Goal: Task Accomplishment & Management: Use online tool/utility

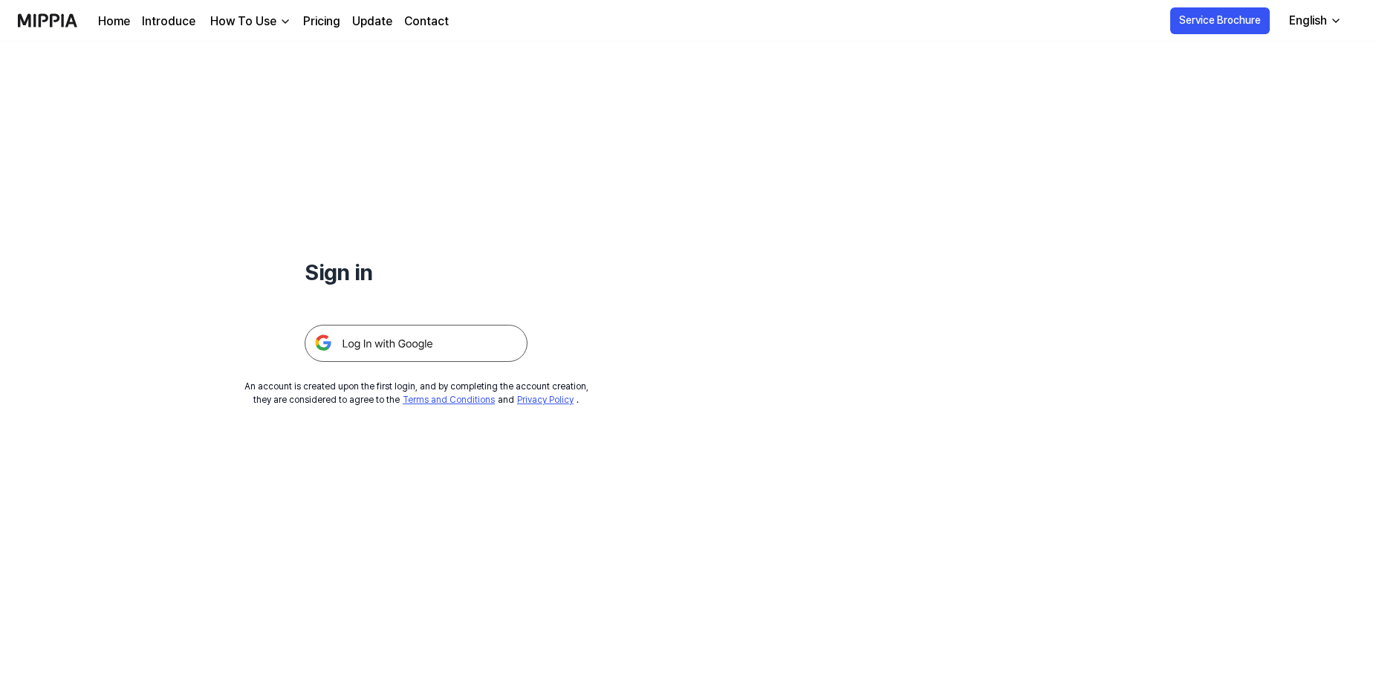
click at [372, 341] on img at bounding box center [416, 343] width 223 height 37
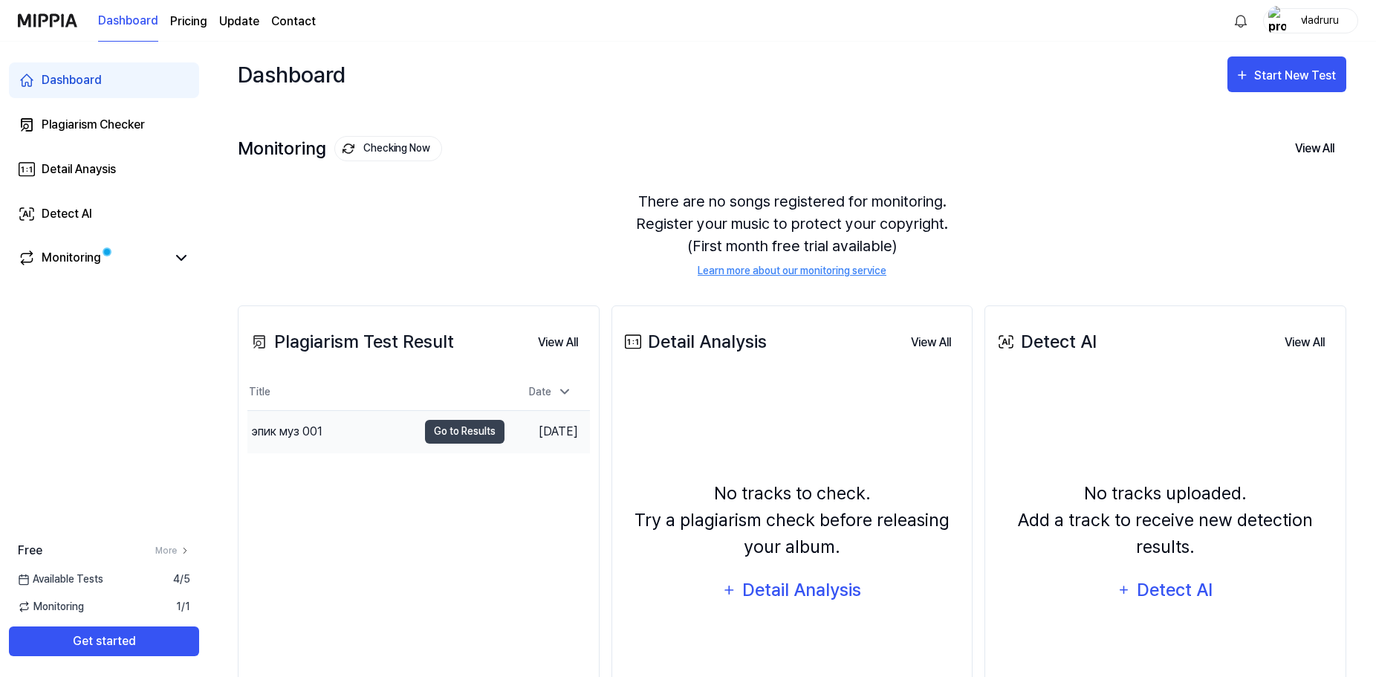
click at [290, 434] on div "эпик муз 001" at bounding box center [287, 432] width 71 height 18
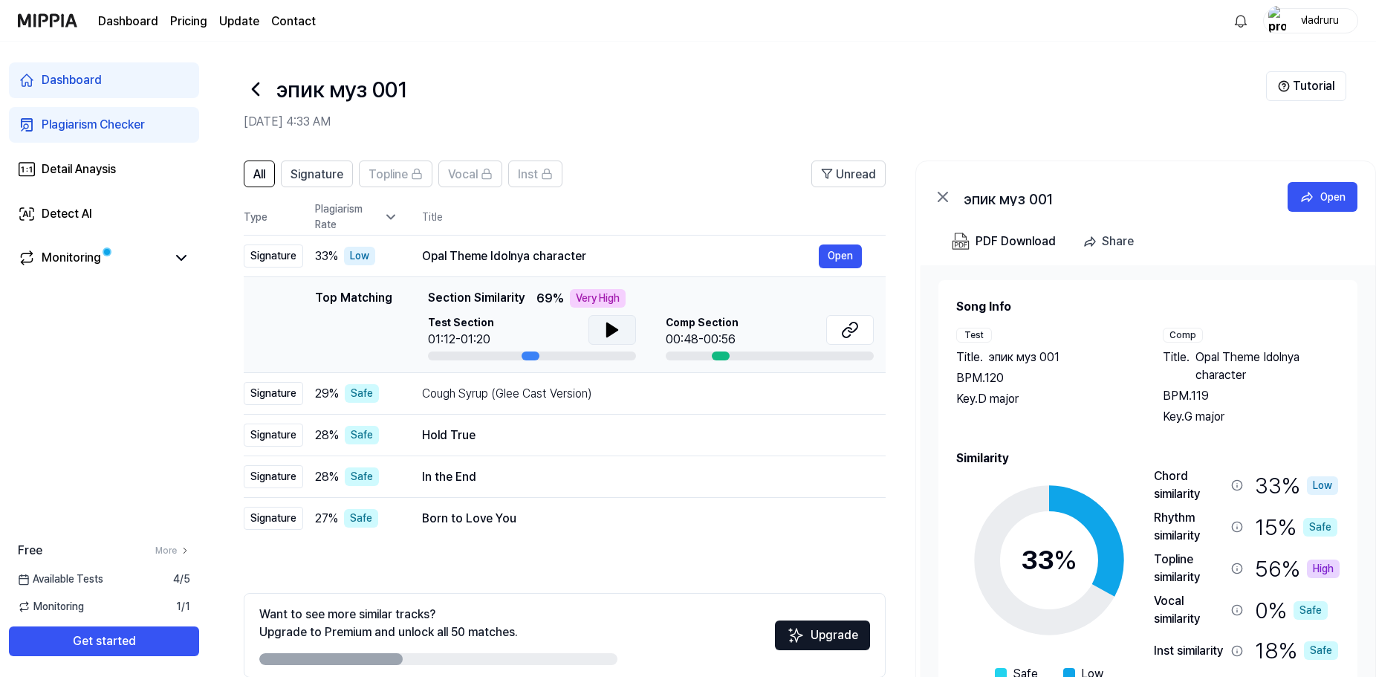
click at [611, 330] on icon at bounding box center [612, 329] width 10 height 13
drag, startPoint x: 392, startPoint y: 299, endPoint x: 456, endPoint y: 308, distance: 64.5
click at [456, 308] on div "Top Matching Top Matching Section Similarity 69 % Very High Test Section 01:12-…" at bounding box center [565, 324] width 618 height 71
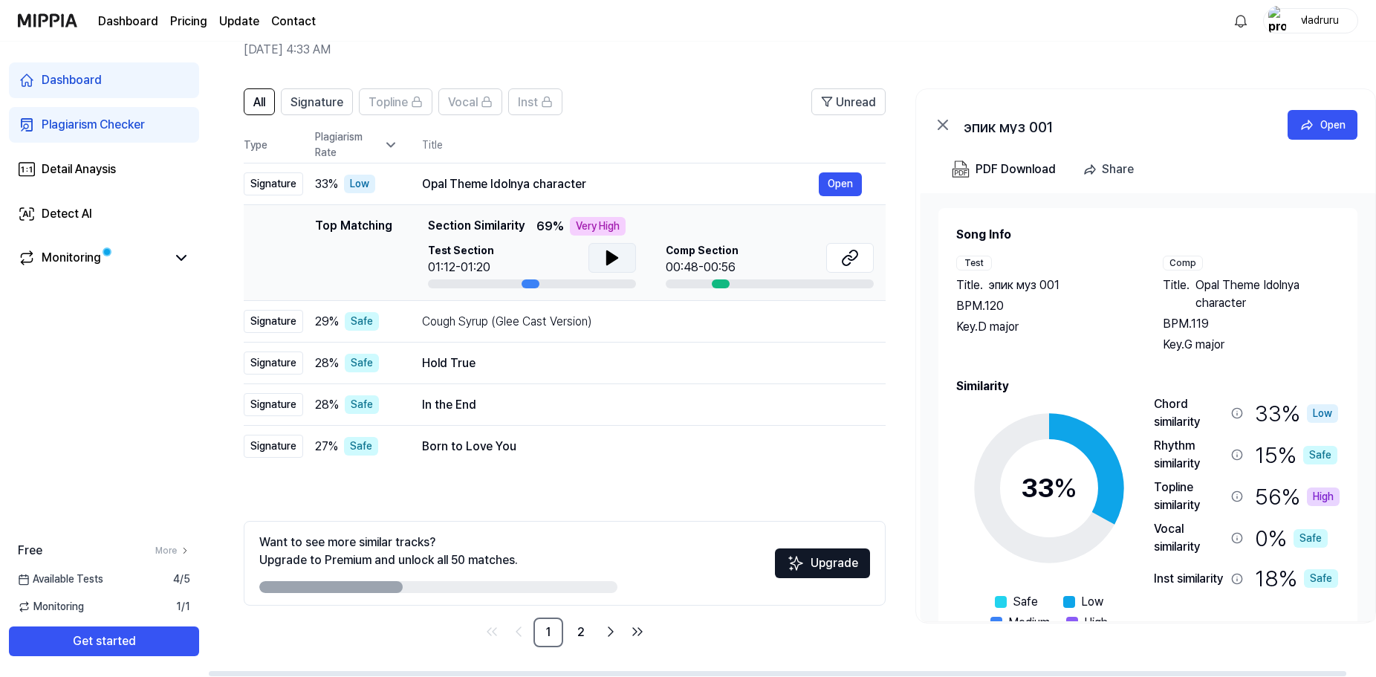
drag, startPoint x: 389, startPoint y: 226, endPoint x: 409, endPoint y: 237, distance: 22.9
click at [409, 237] on div "Top Matching Top Matching Section Similarity 69 % Very High Test Section 01:12-…" at bounding box center [565, 252] width 618 height 71
drag, startPoint x: 726, startPoint y: 279, endPoint x: 756, endPoint y: 286, distance: 31.4
click at [756, 286] on div "Comp Section 00:48-00:56" at bounding box center [770, 265] width 208 height 45
click at [762, 284] on div at bounding box center [770, 283] width 208 height 9
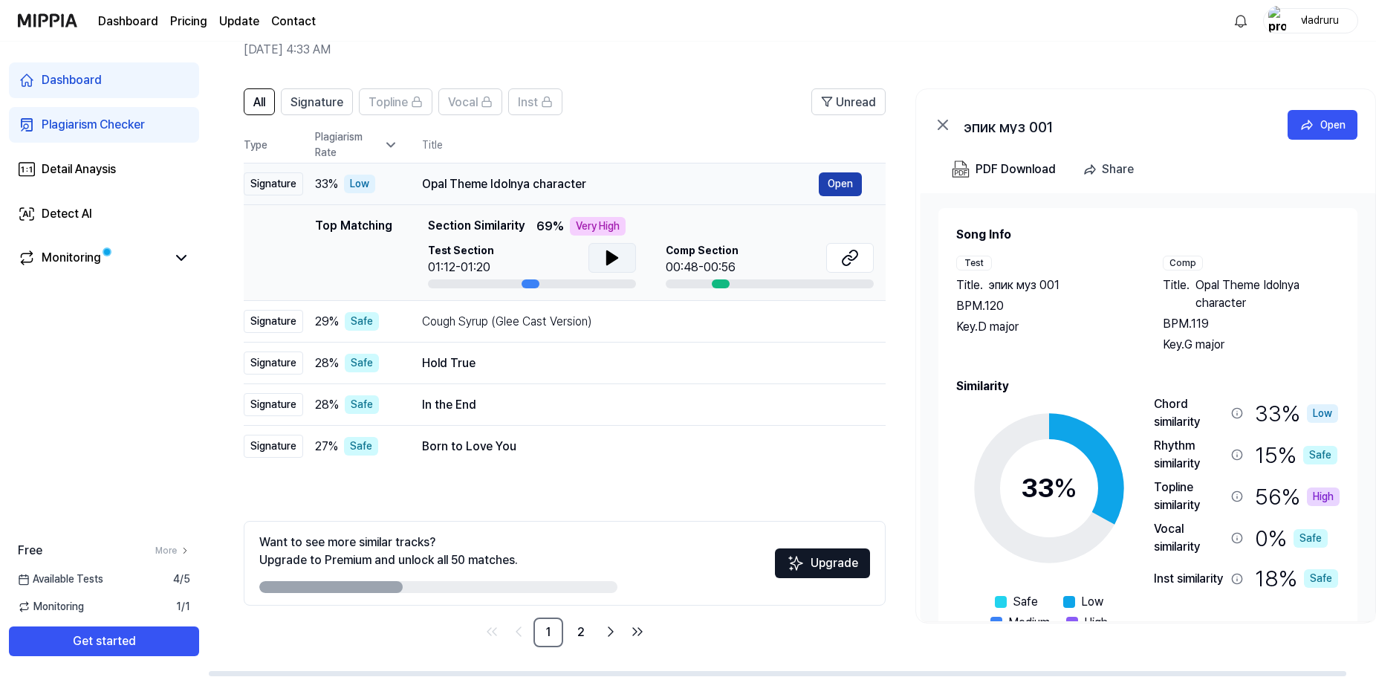
click at [840, 185] on button "Open" at bounding box center [840, 184] width 43 height 24
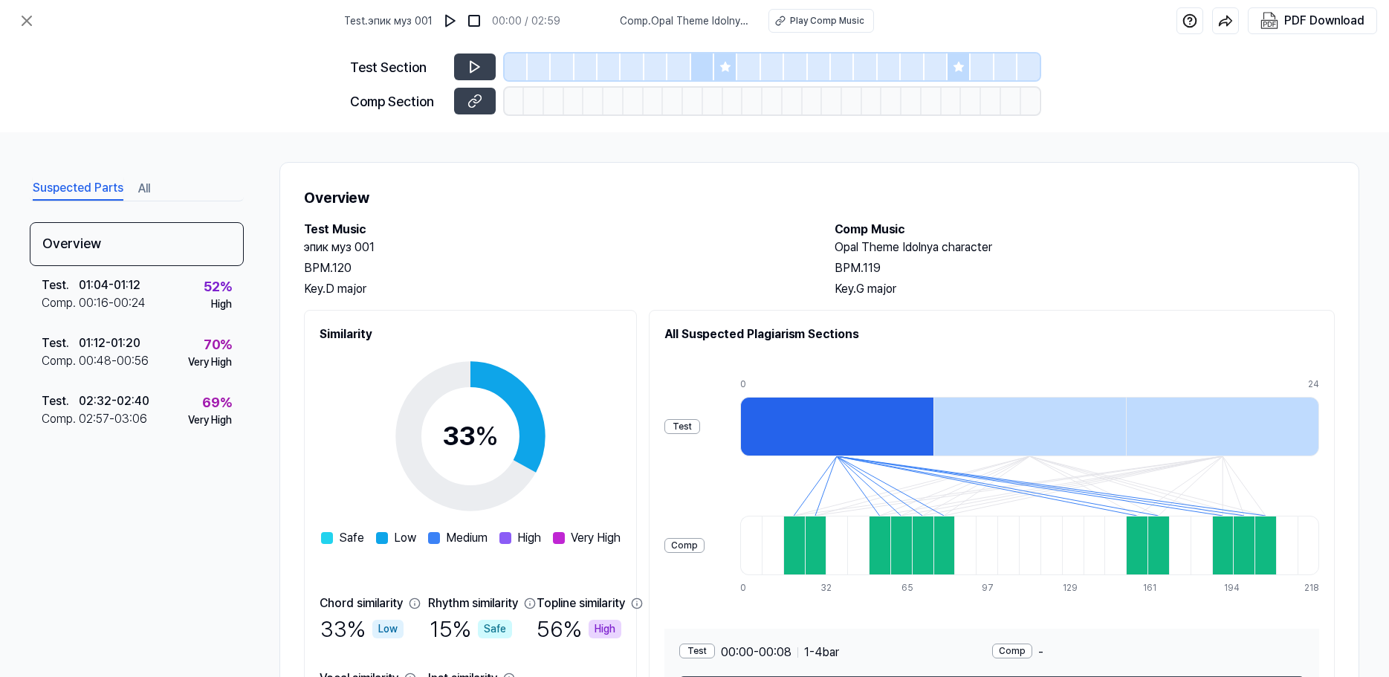
scroll to position [114, 0]
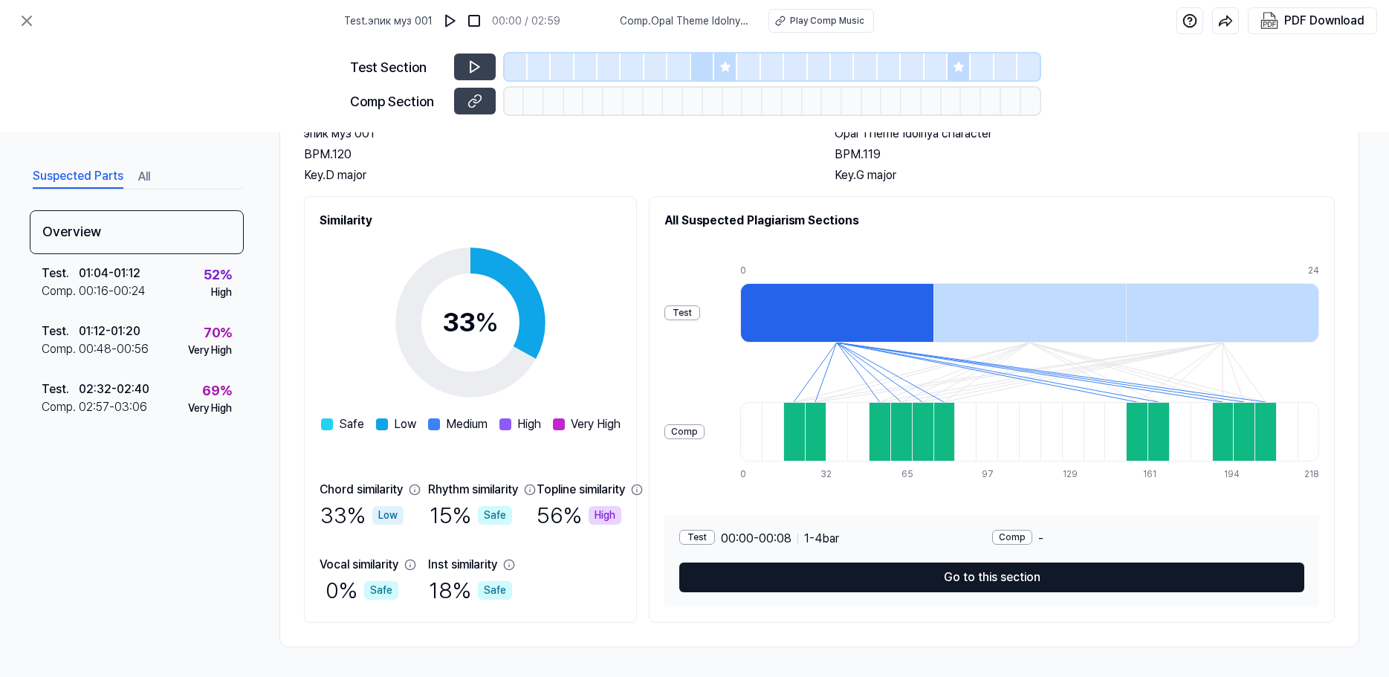
click at [939, 585] on button "Go to this section" at bounding box center [991, 577] width 625 height 30
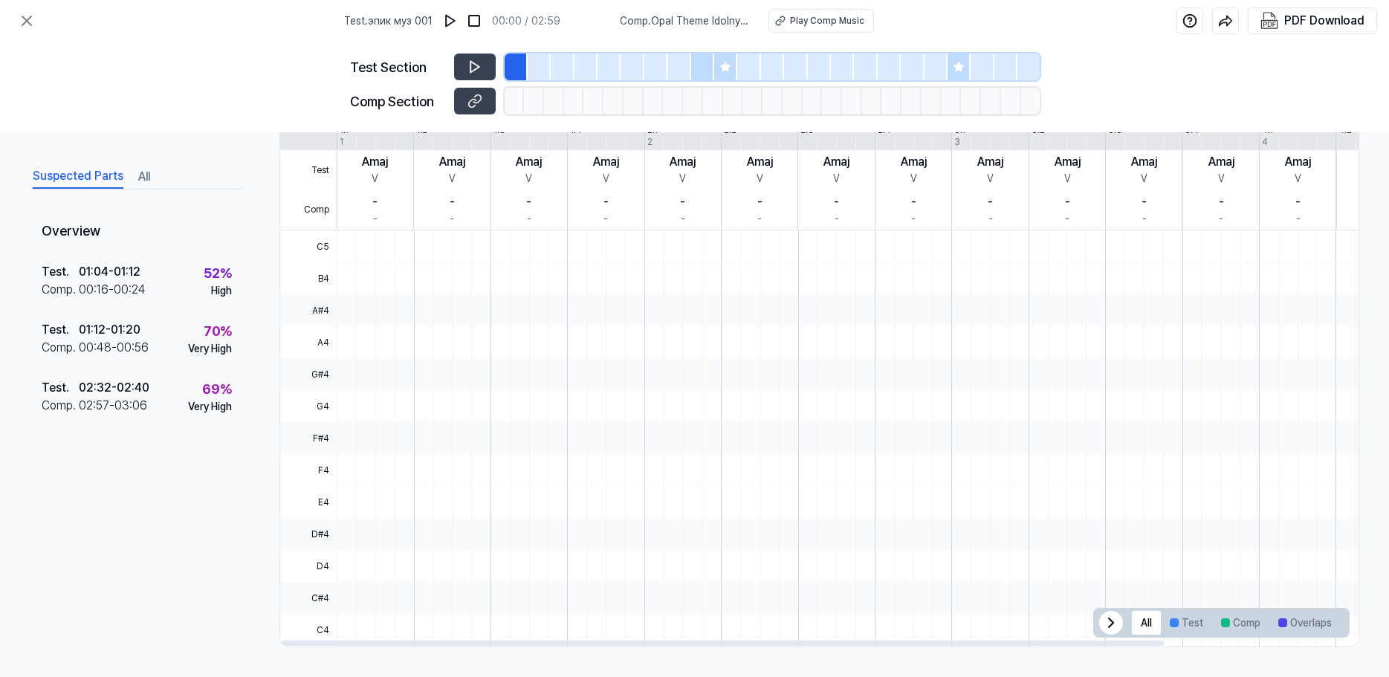
scroll to position [0, 0]
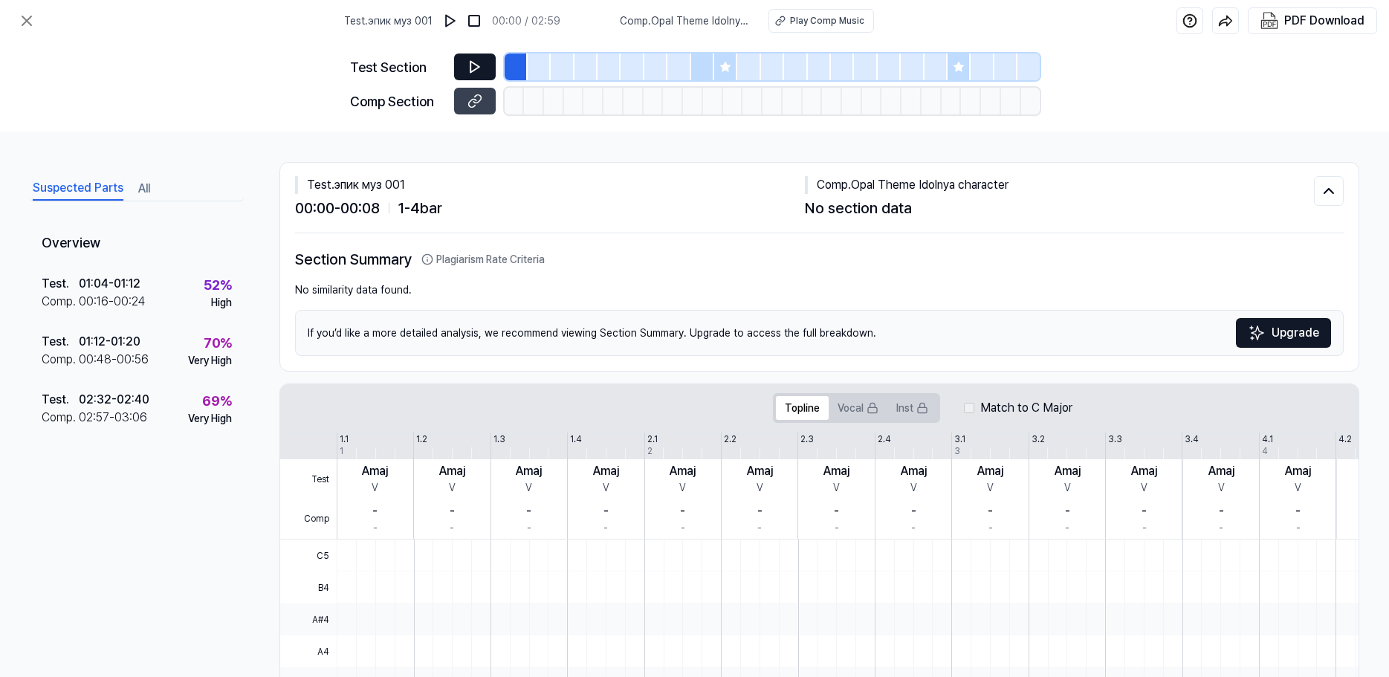
click at [475, 74] on icon at bounding box center [474, 66] width 15 height 15
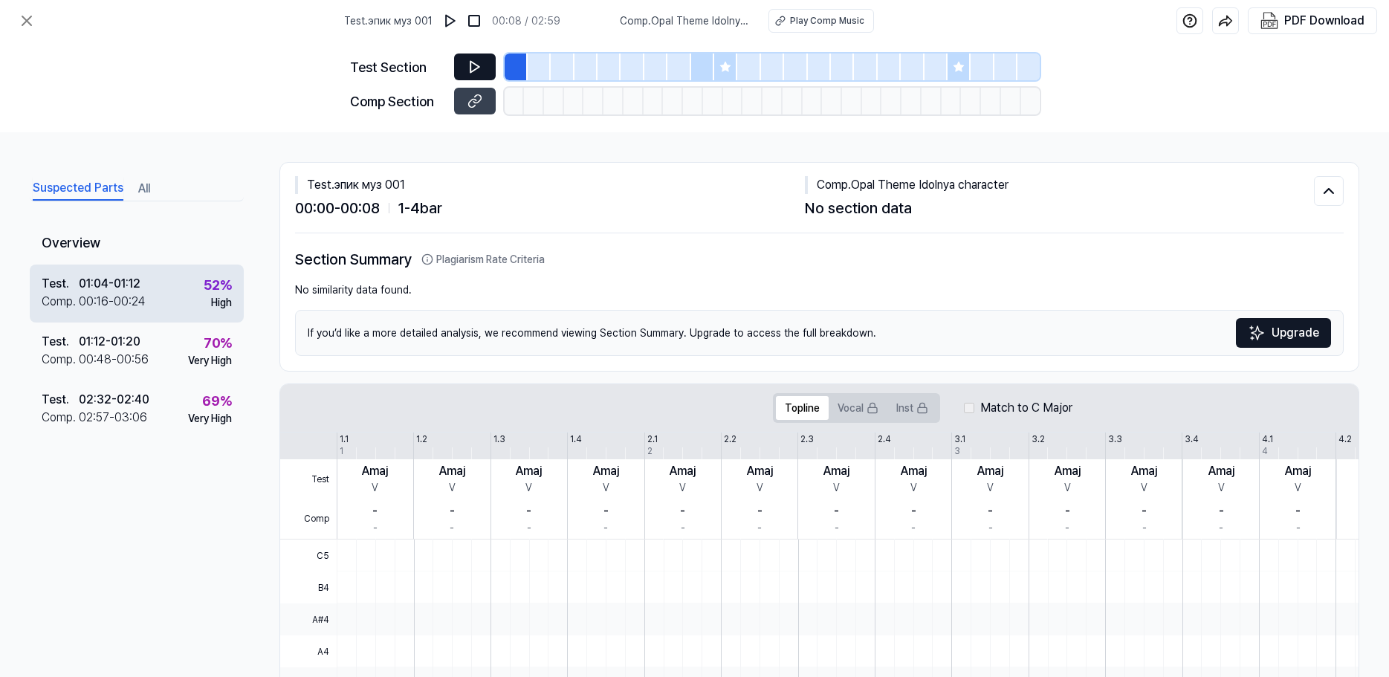
click at [227, 293] on div "52 %" at bounding box center [218, 285] width 28 height 20
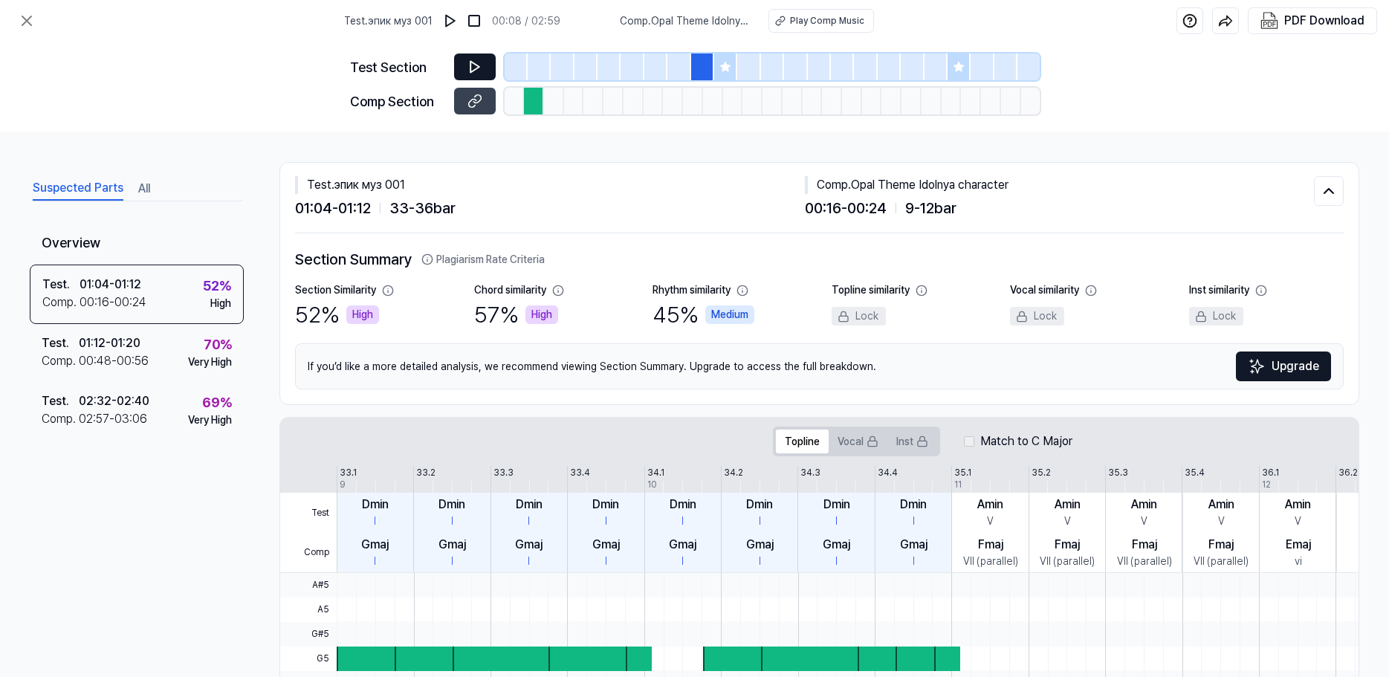
click at [483, 66] on button at bounding box center [475, 66] width 42 height 27
drag, startPoint x: 483, startPoint y: 66, endPoint x: 412, endPoint y: 108, distance: 82.6
click at [482, 66] on button at bounding box center [475, 66] width 42 height 27
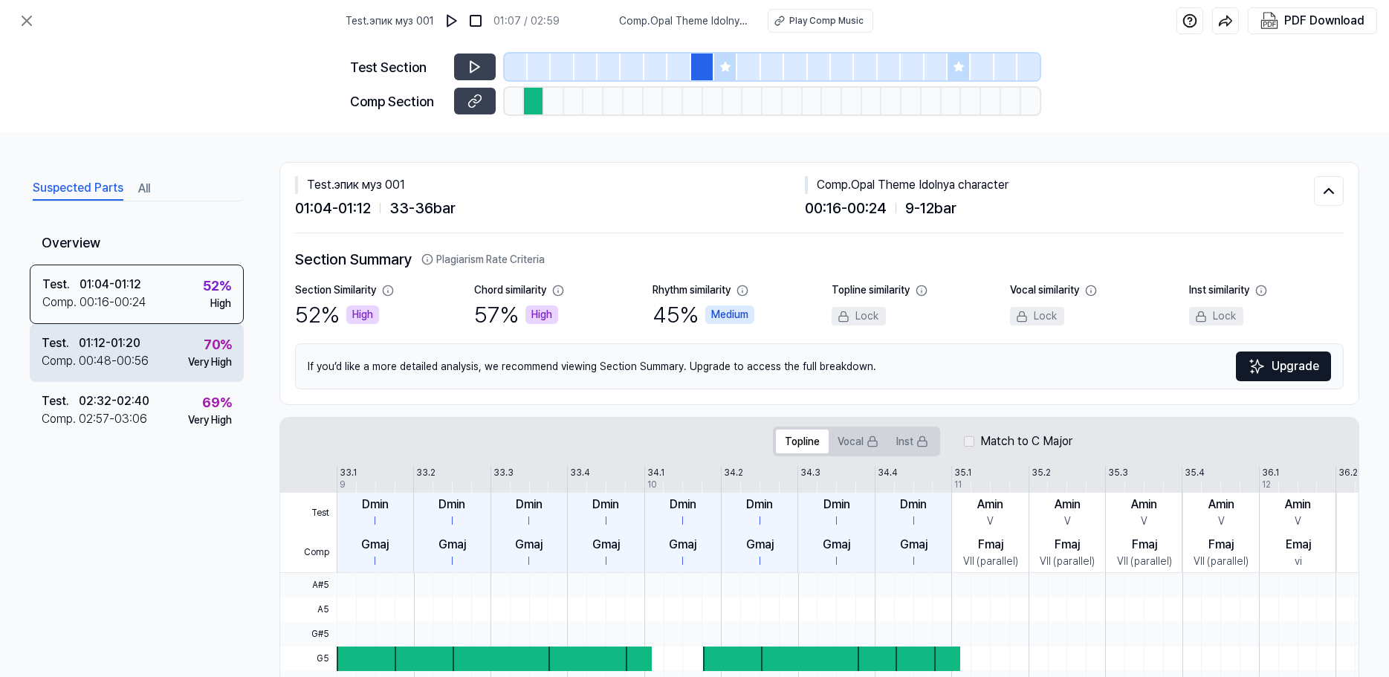
click at [141, 354] on div "00:48 - 00:56" at bounding box center [114, 361] width 70 height 18
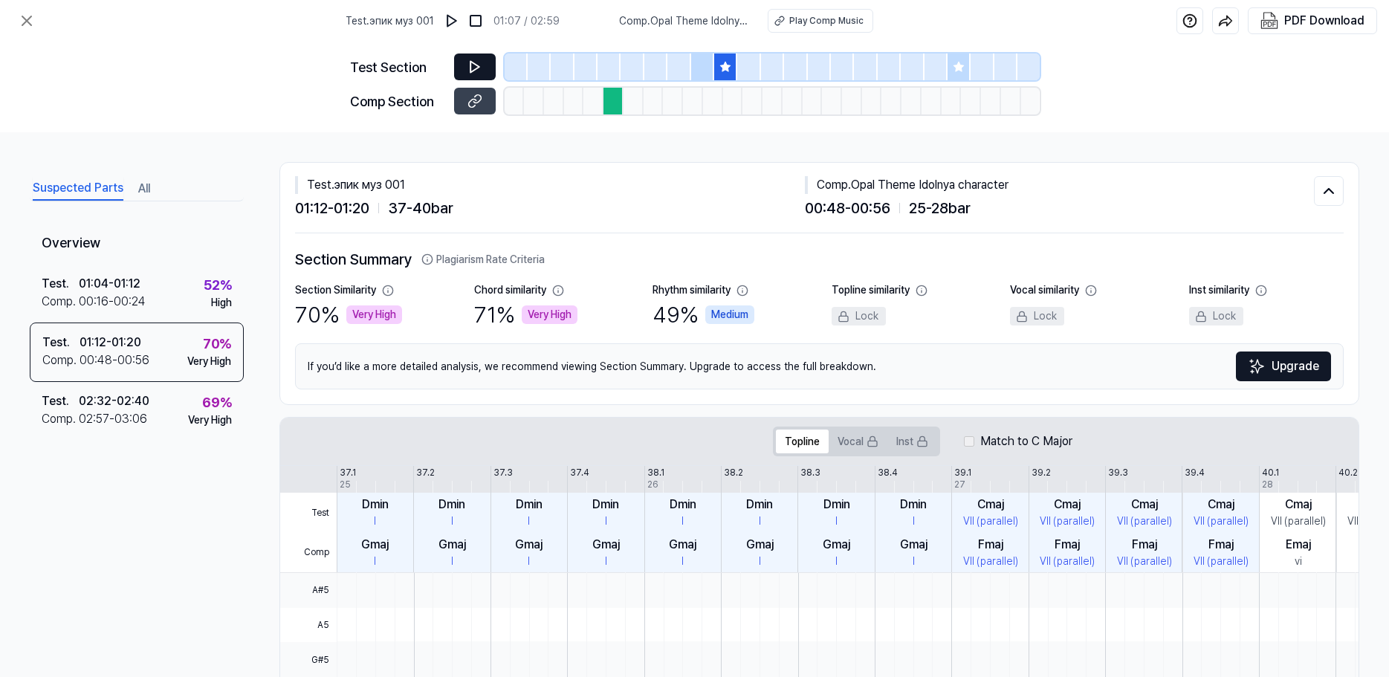
click at [489, 68] on button at bounding box center [475, 66] width 42 height 27
click at [478, 70] on icon at bounding box center [474, 66] width 15 height 15
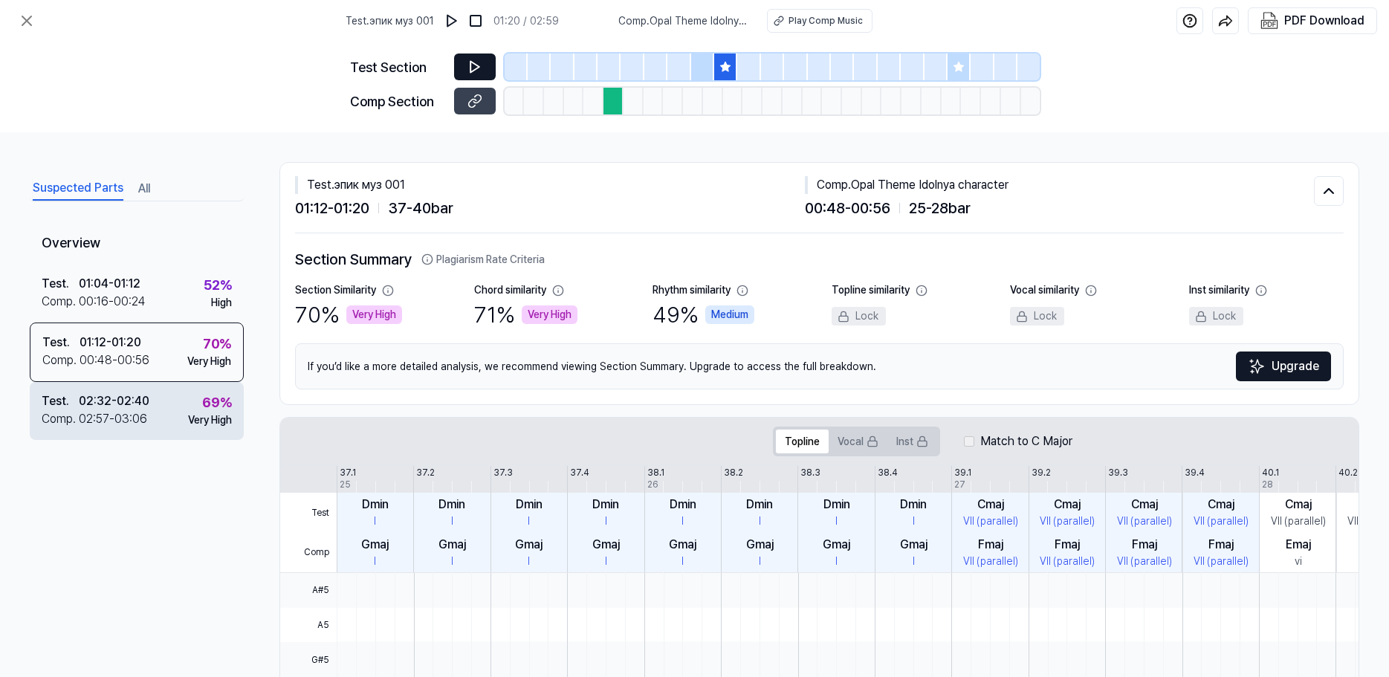
click at [165, 406] on div "Test . 02:32 - 02:40 Comp . 02:57 - 03:06 69 % Very High" at bounding box center [137, 411] width 214 height 58
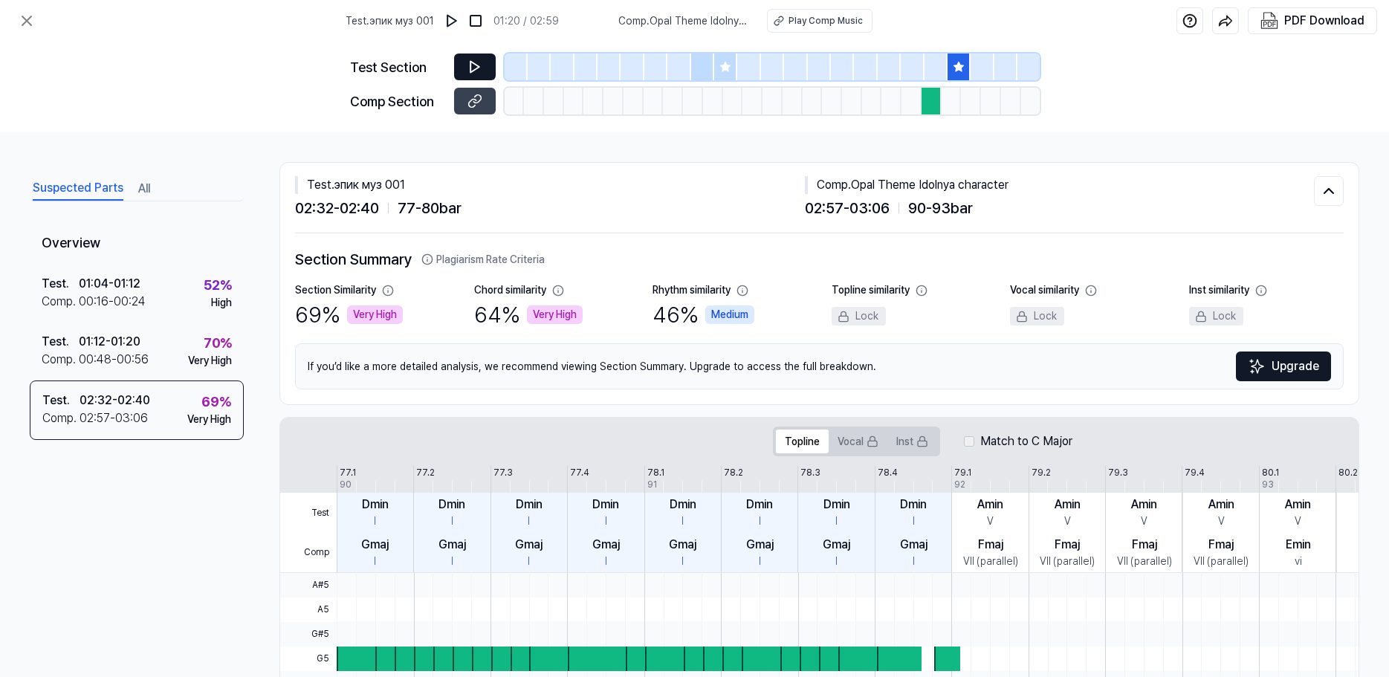
click at [464, 69] on button at bounding box center [475, 66] width 42 height 27
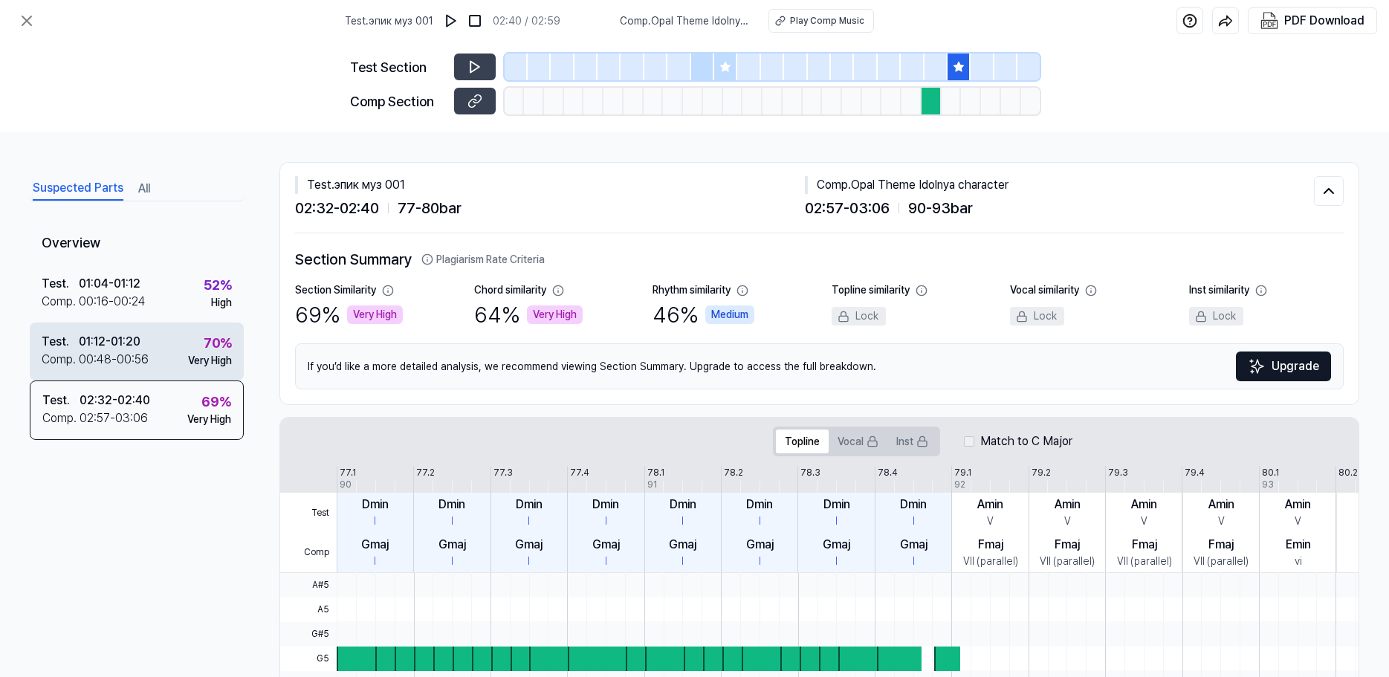
click at [137, 365] on div "00:48 - 00:56" at bounding box center [114, 360] width 70 height 18
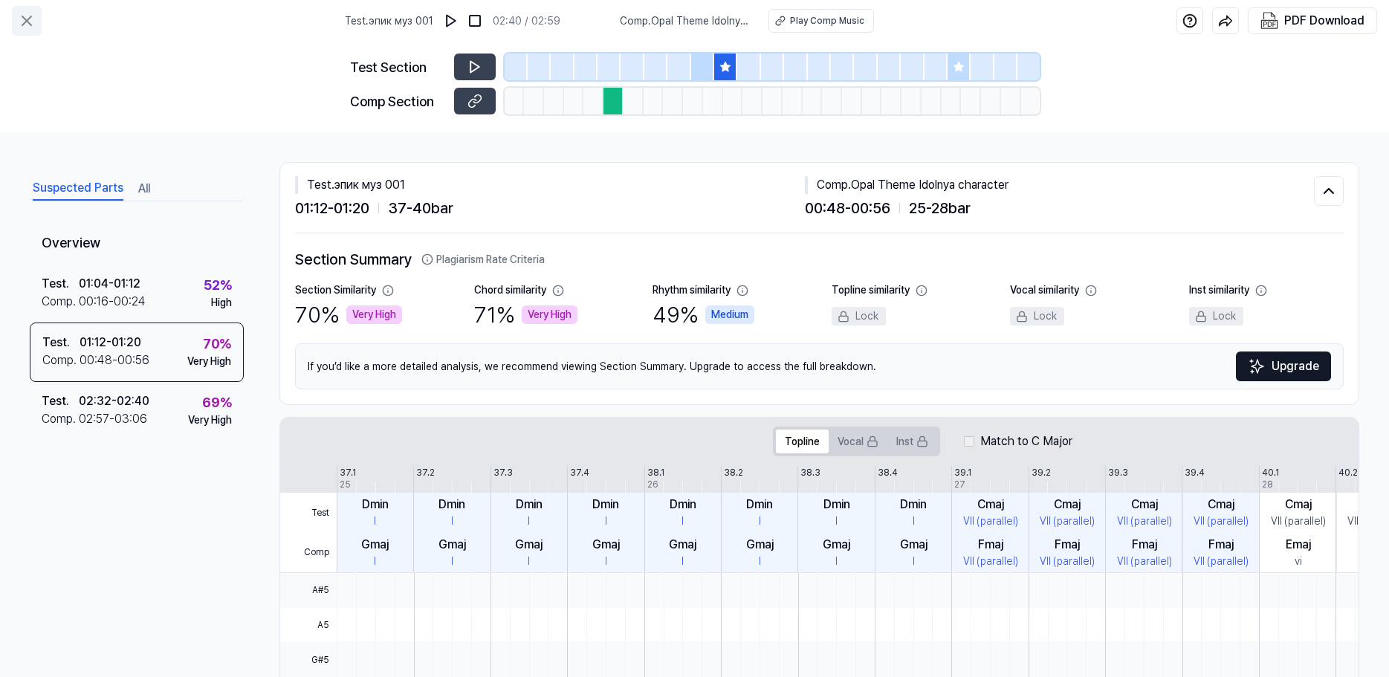
click at [19, 17] on icon at bounding box center [27, 21] width 18 height 18
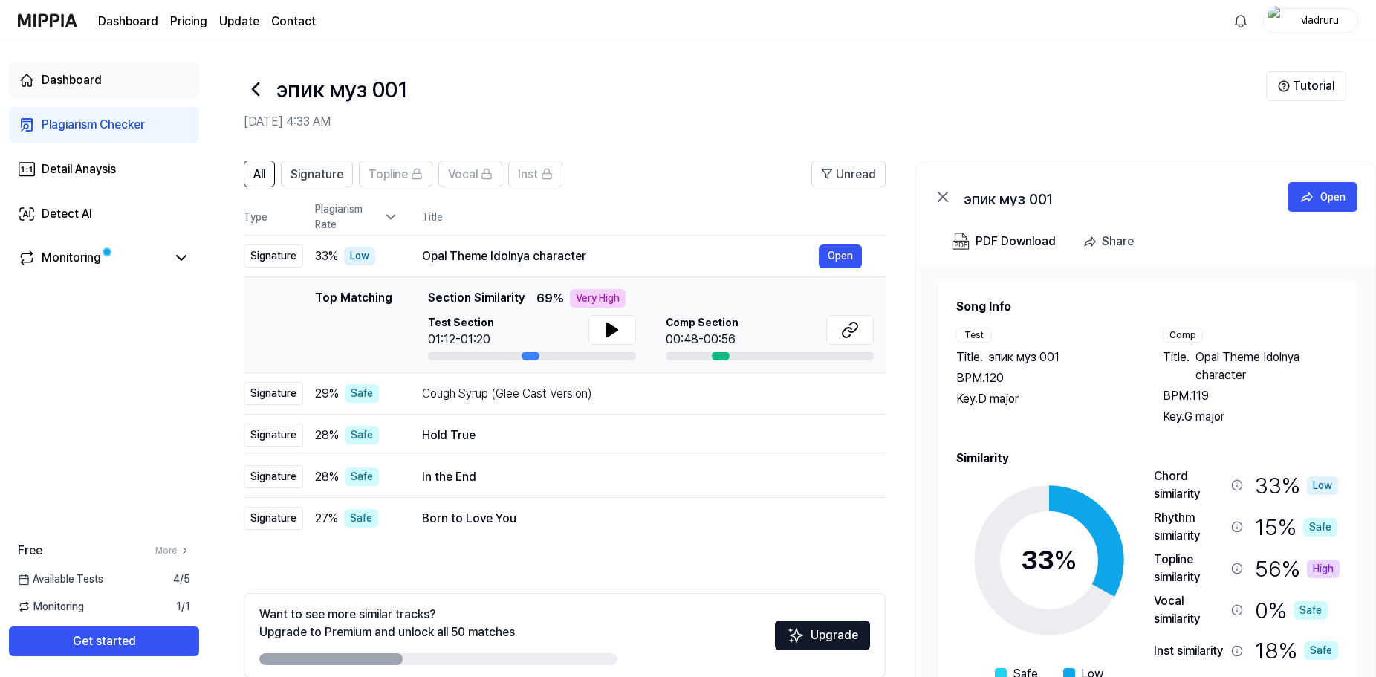
click at [45, 81] on div "Dashboard" at bounding box center [72, 80] width 60 height 18
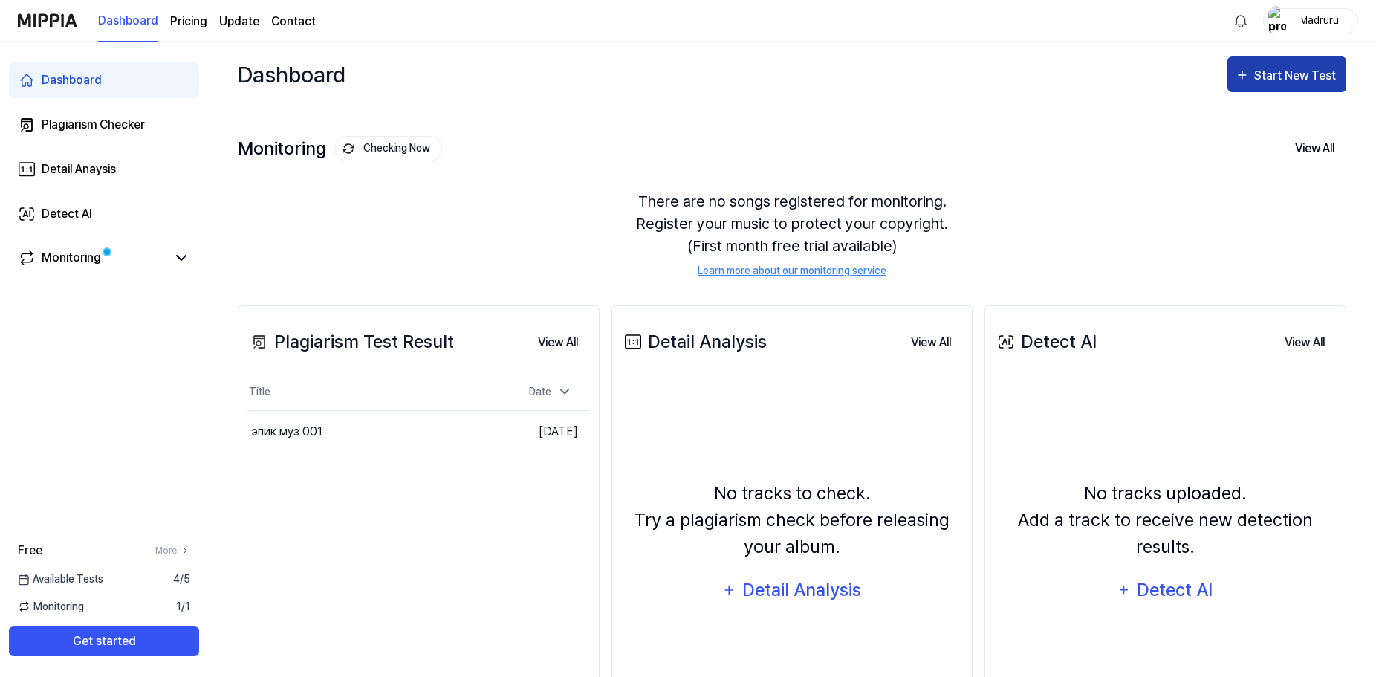
click at [1290, 76] on div "Start New Test" at bounding box center [1296, 75] width 85 height 19
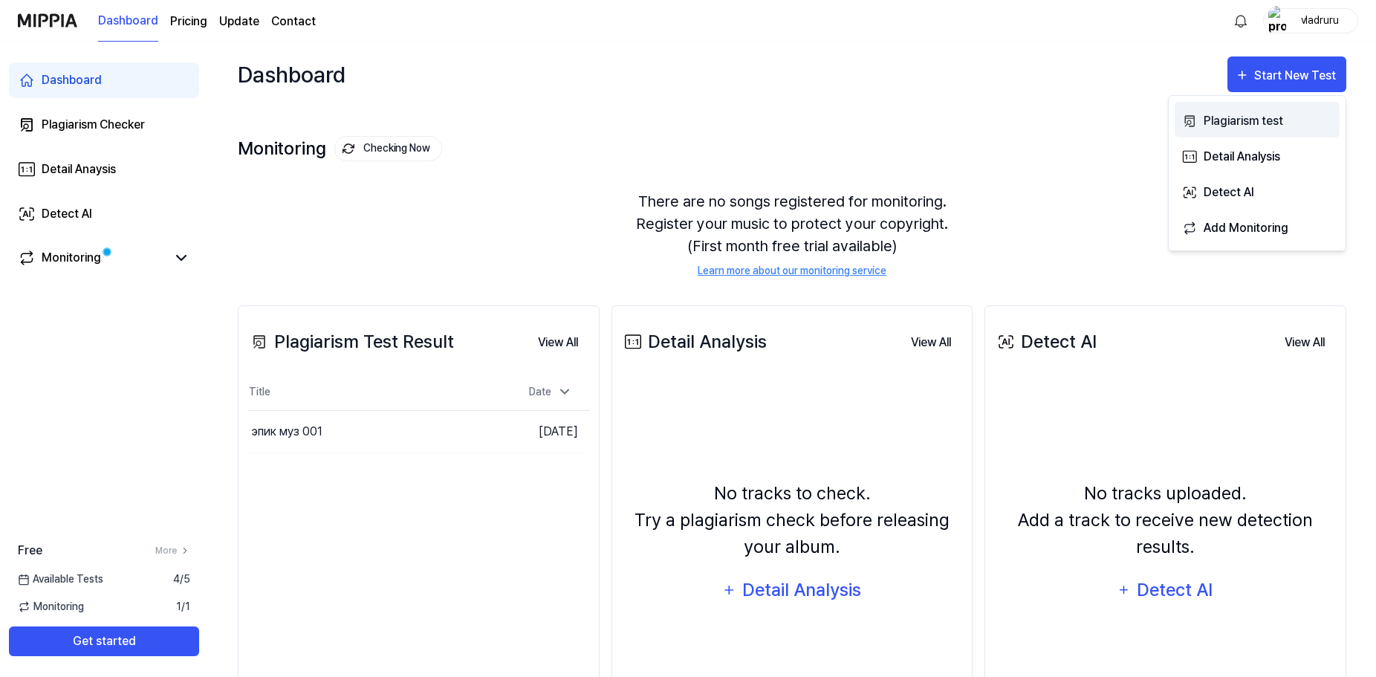
click at [1229, 123] on div "Plagiarism test" at bounding box center [1268, 120] width 129 height 19
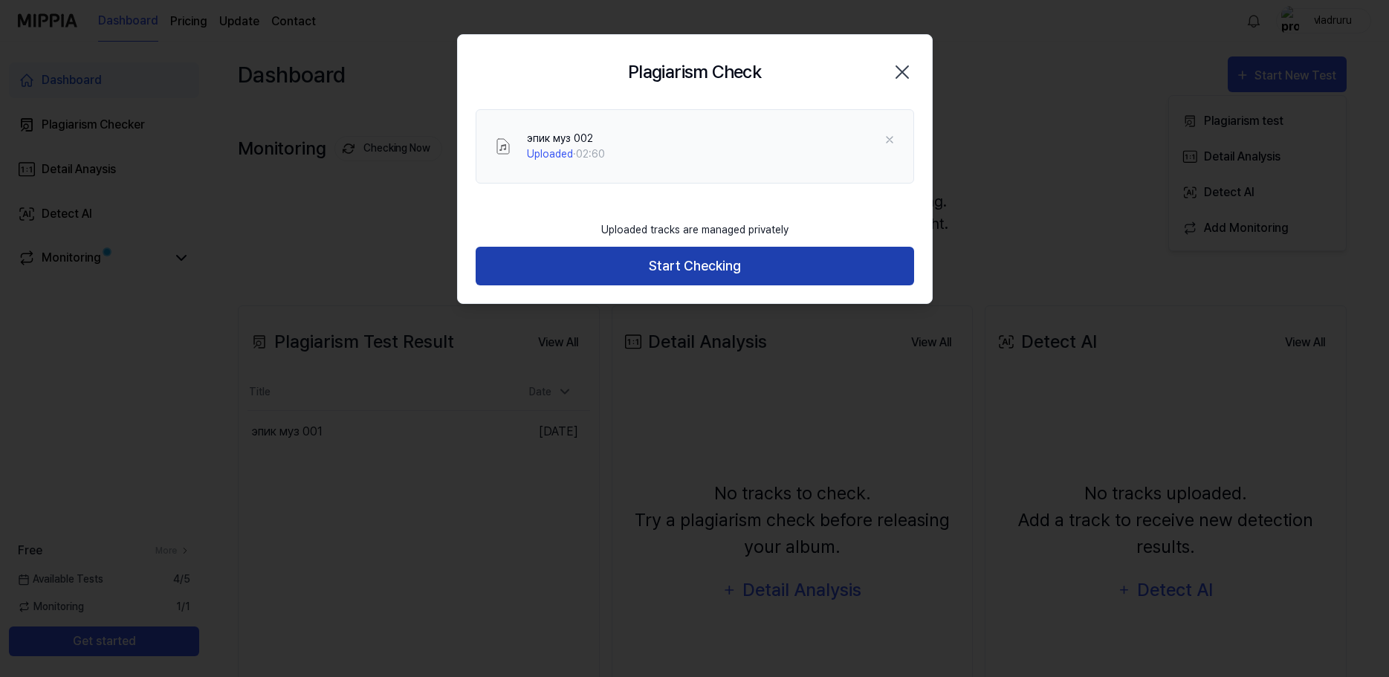
click at [679, 267] on button "Start Checking" at bounding box center [694, 266] width 438 height 39
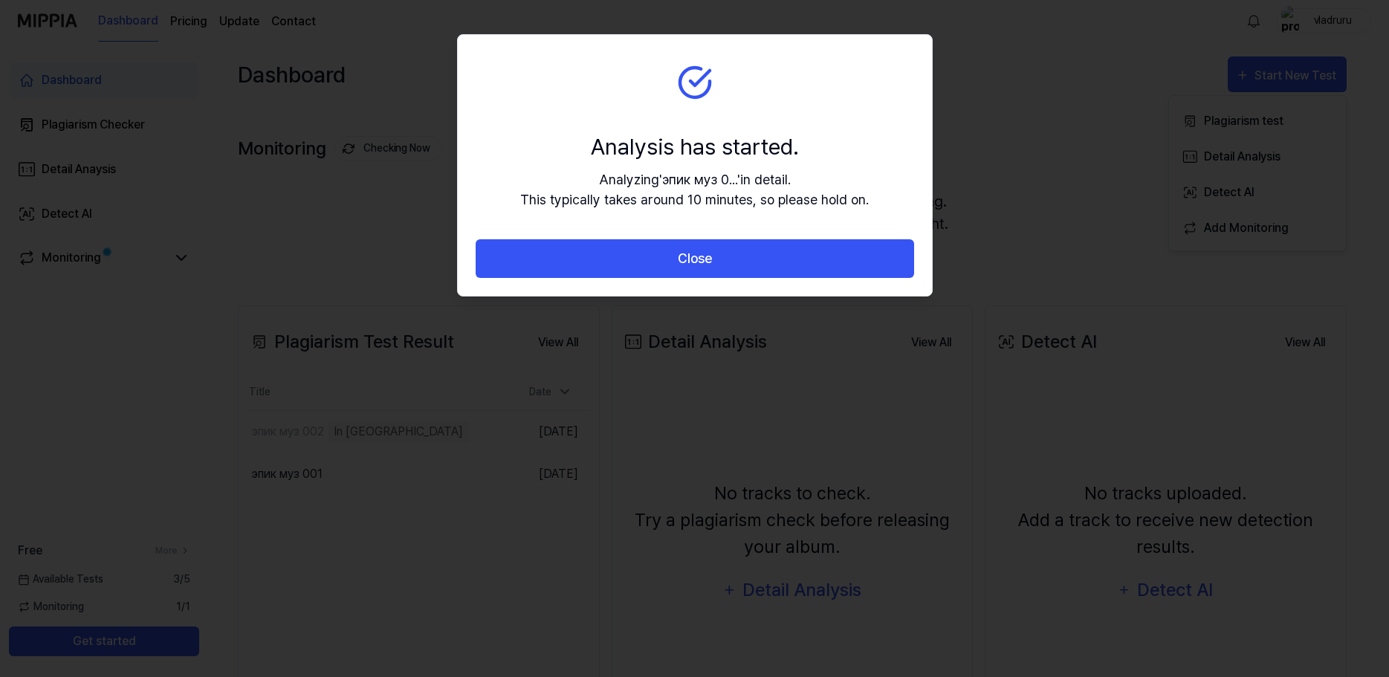
click at [1085, 223] on div at bounding box center [694, 338] width 1389 height 677
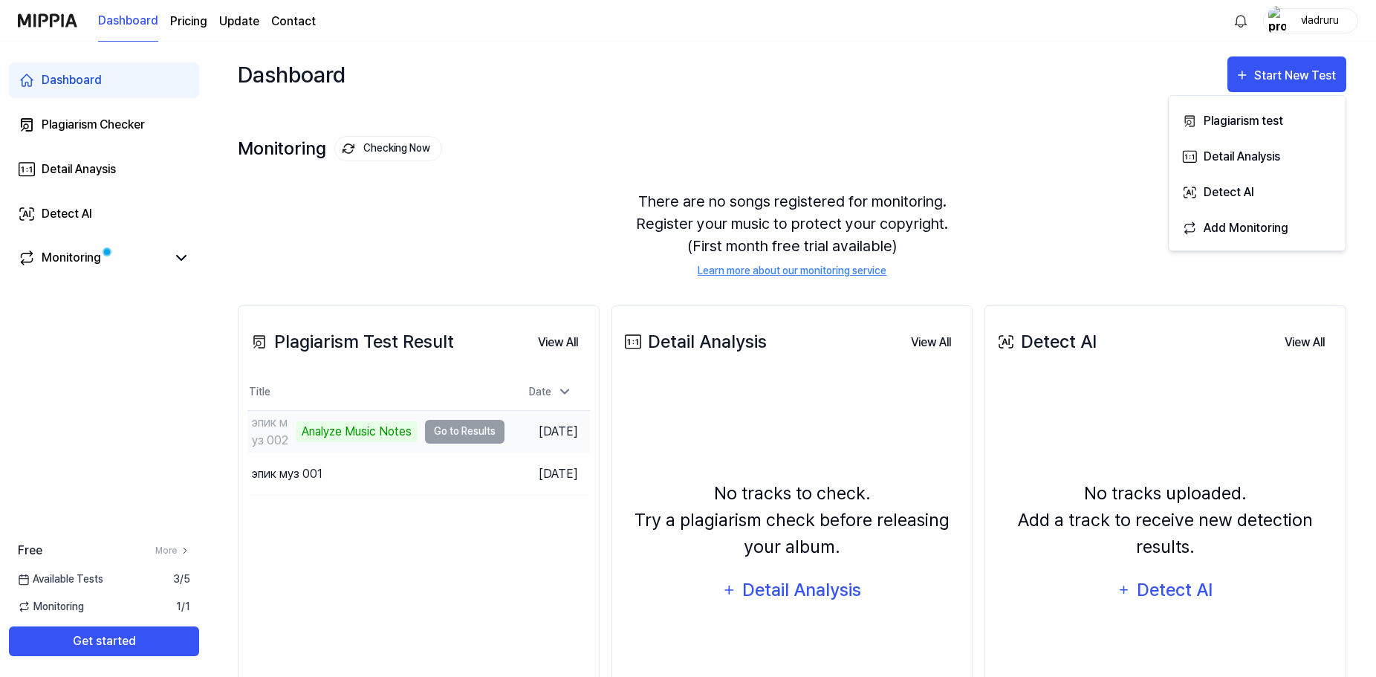
click at [446, 430] on td "эпик муз 002 Analyze Music Notes Go to Results" at bounding box center [375, 432] width 257 height 42
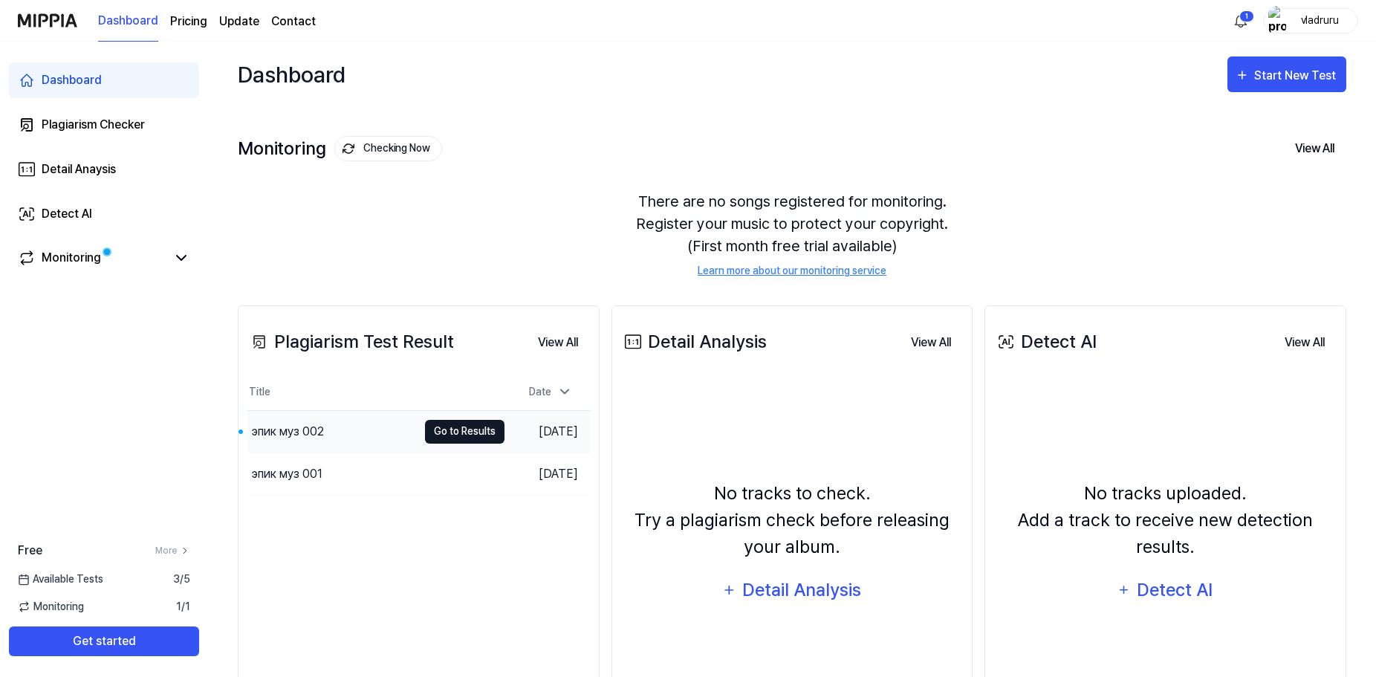
click at [458, 439] on button "Go to Results" at bounding box center [464, 432] width 79 height 24
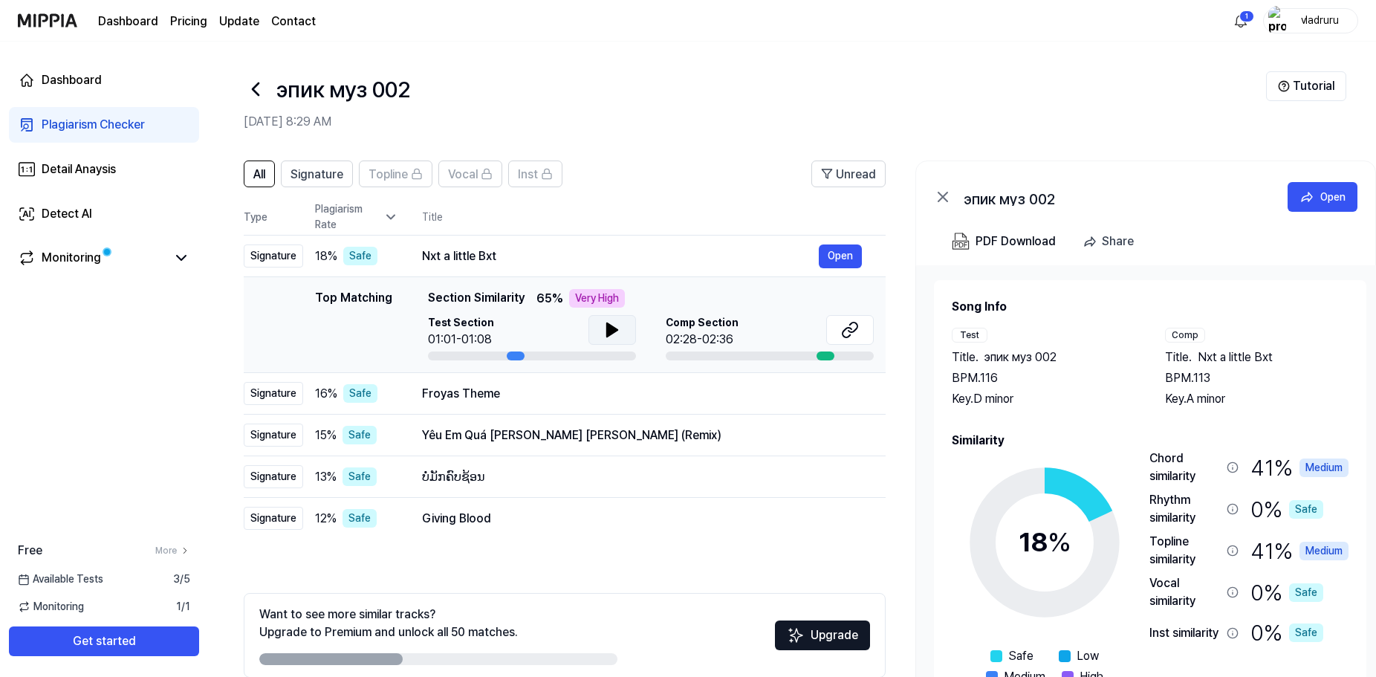
click at [610, 335] on icon at bounding box center [612, 329] width 10 height 13
click at [608, 330] on icon at bounding box center [612, 329] width 10 height 13
click at [846, 385] on button "Open" at bounding box center [840, 394] width 43 height 24
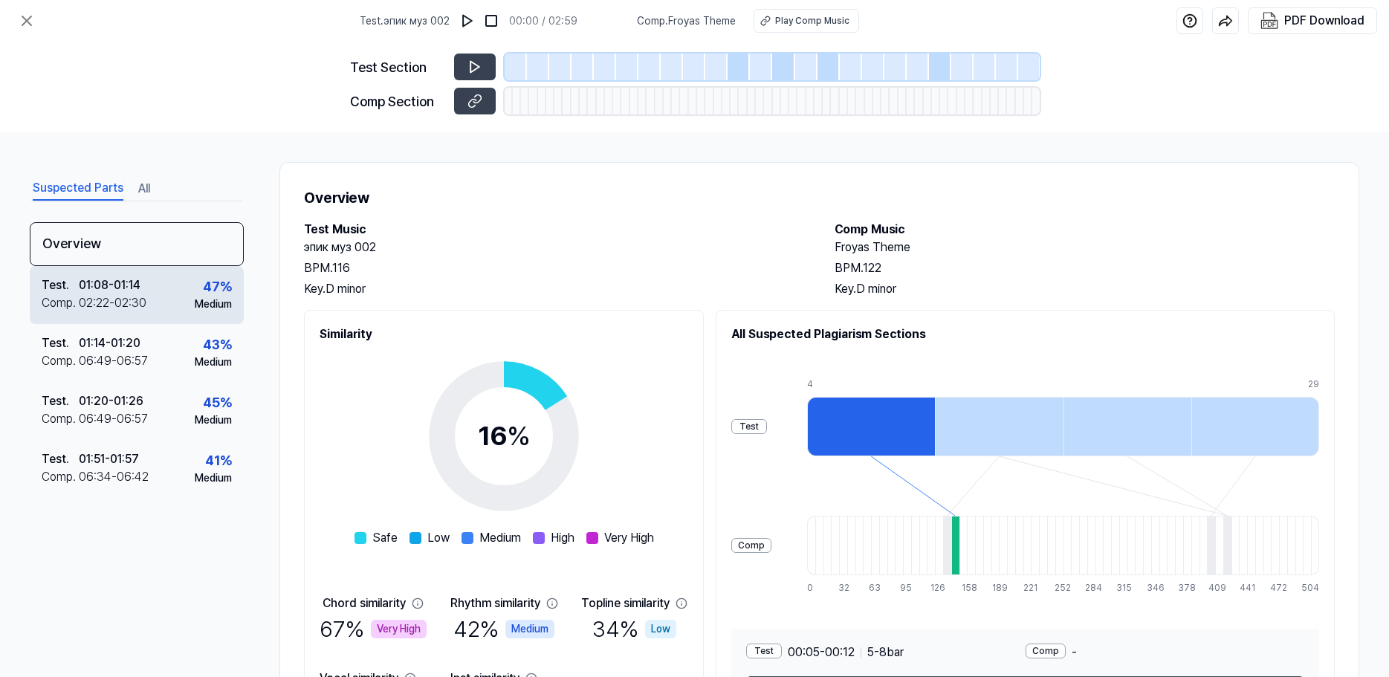
click at [114, 302] on div "02:22 - 02:30" at bounding box center [113, 303] width 68 height 18
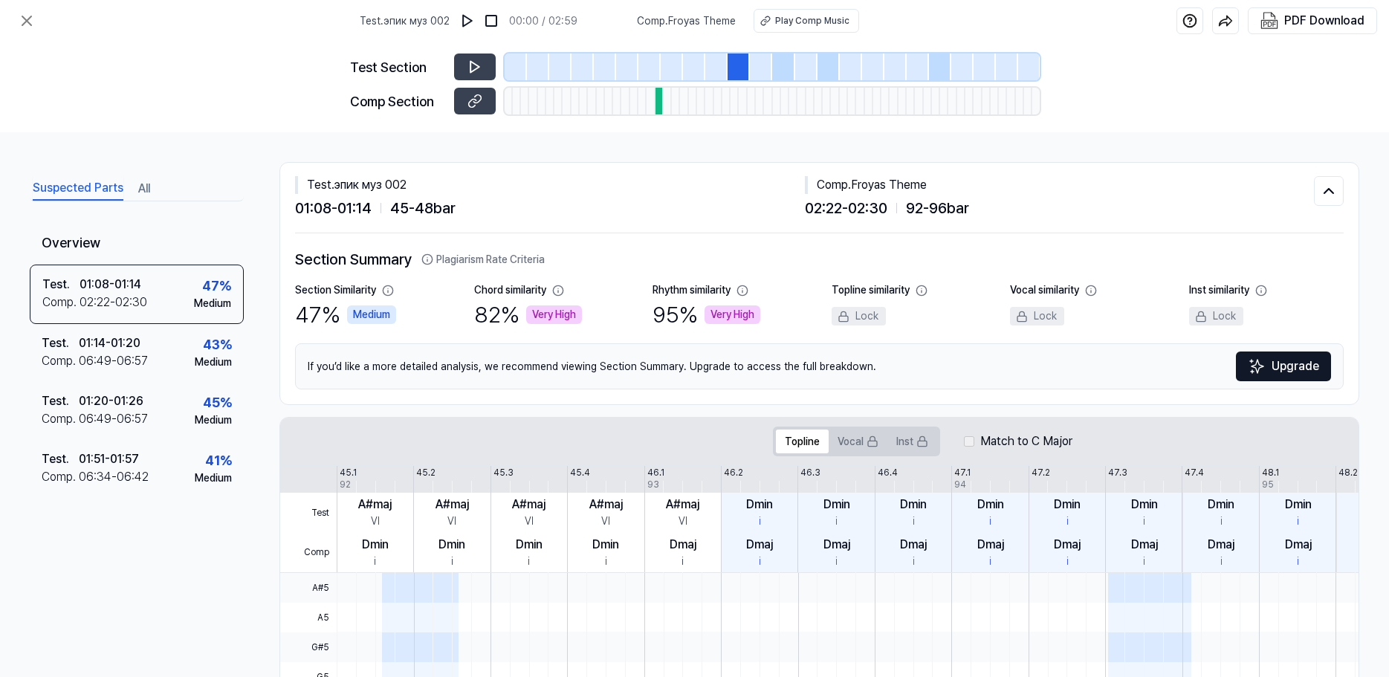
click at [472, 48] on div "Test Section Comp Section" at bounding box center [694, 87] width 689 height 91
click at [472, 58] on button at bounding box center [475, 66] width 42 height 27
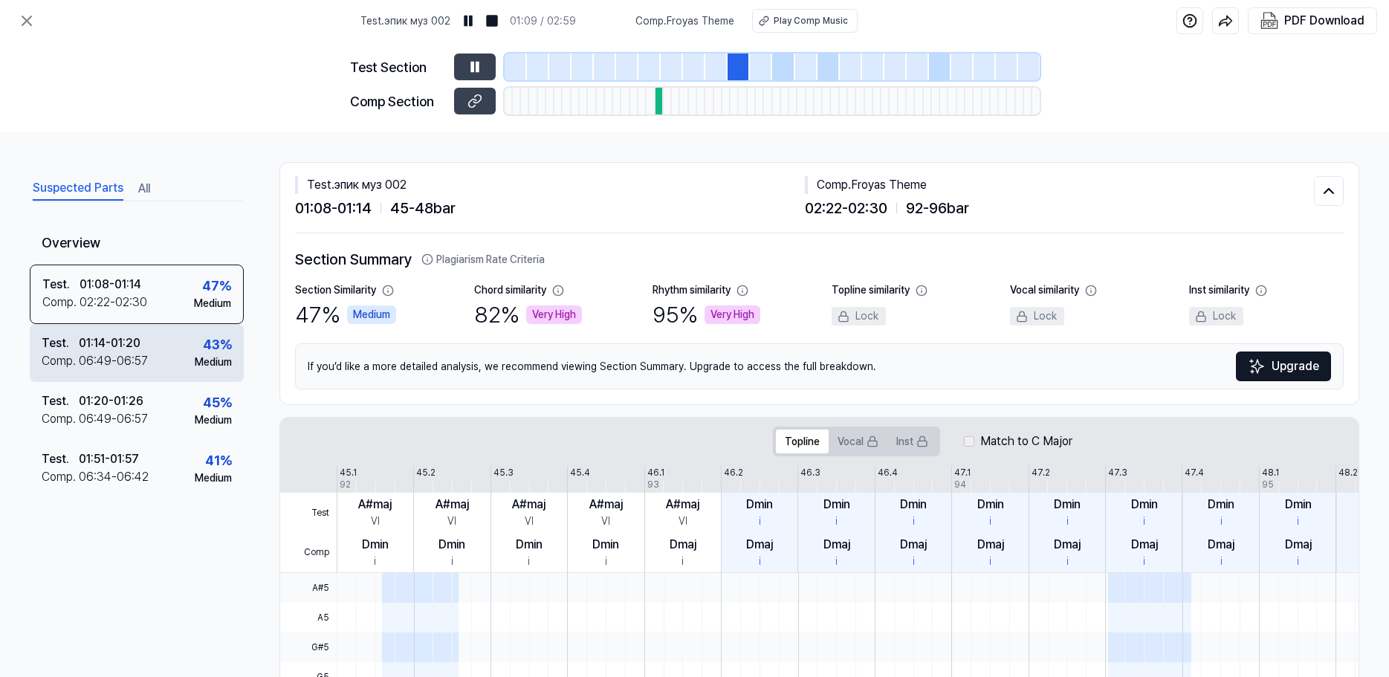
click at [125, 356] on div "06:49 - 06:57" at bounding box center [113, 361] width 69 height 18
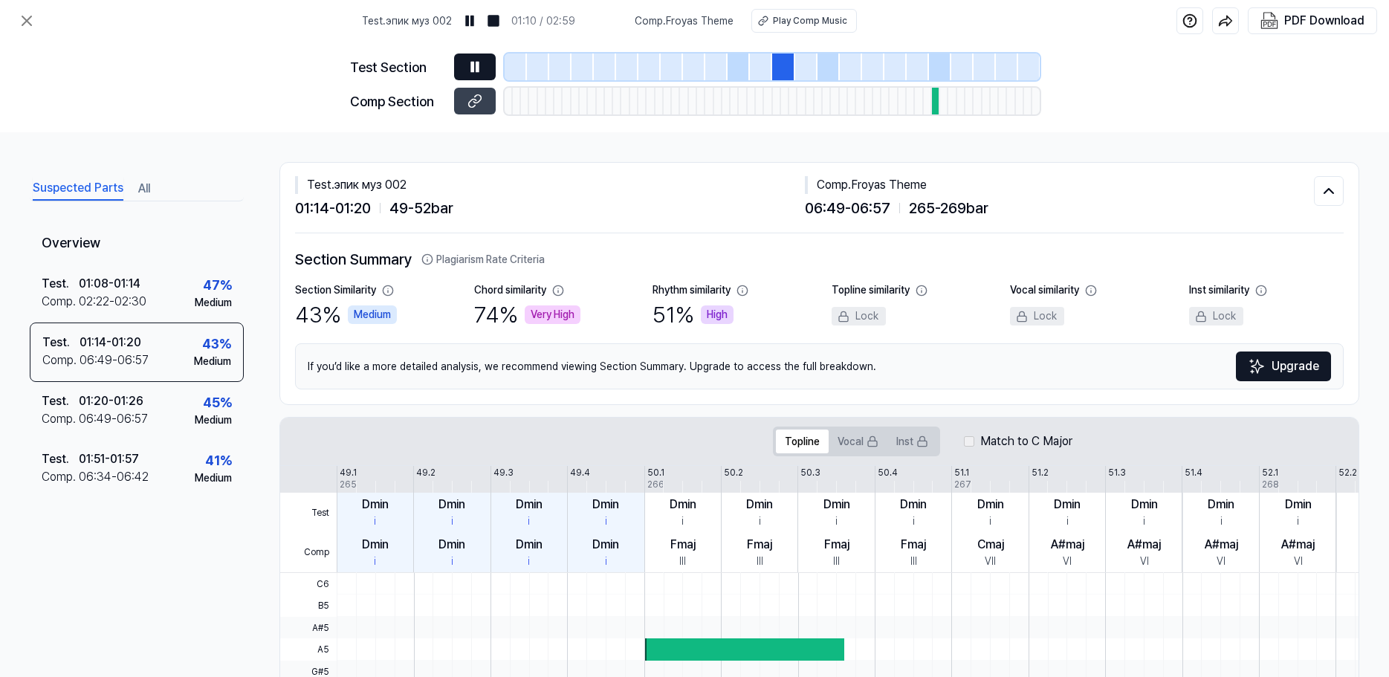
click at [473, 71] on icon at bounding box center [472, 67] width 2 height 10
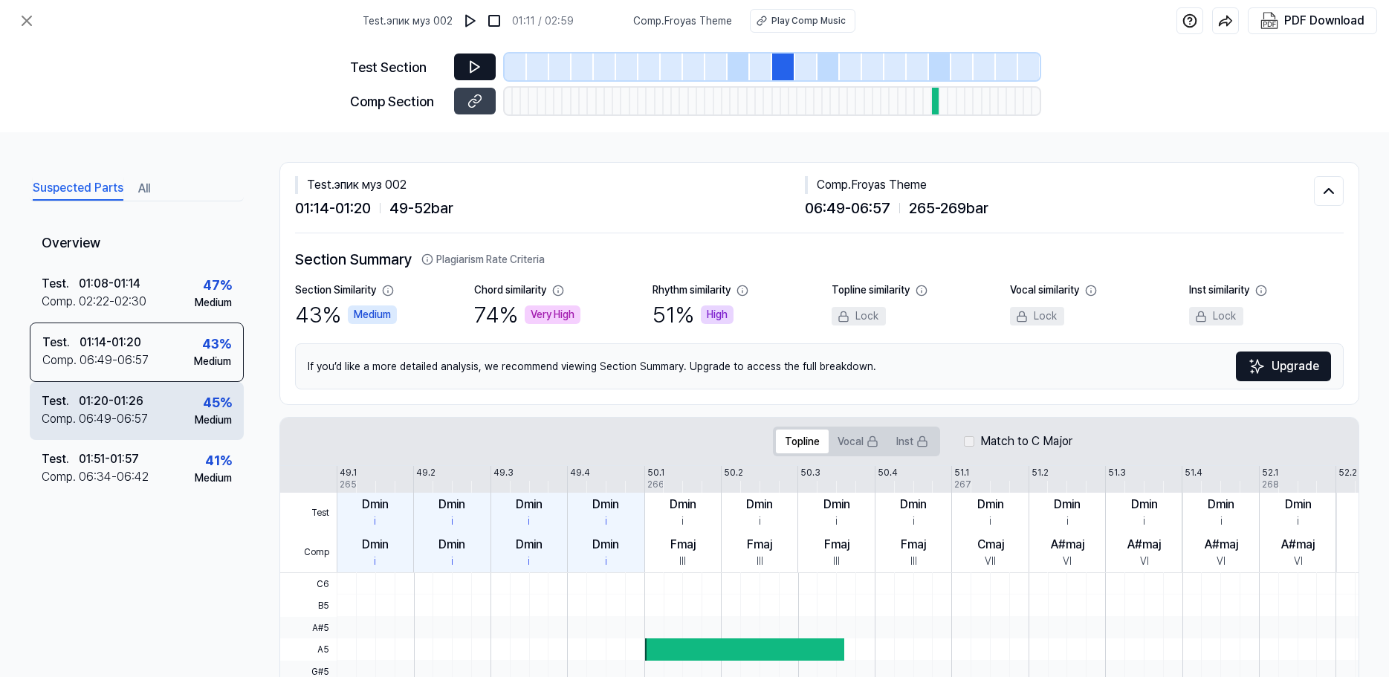
click at [149, 413] on div "Test . 01:20 - 01:26 Comp . 06:49 - 06:57 45 % Medium" at bounding box center [137, 411] width 214 height 58
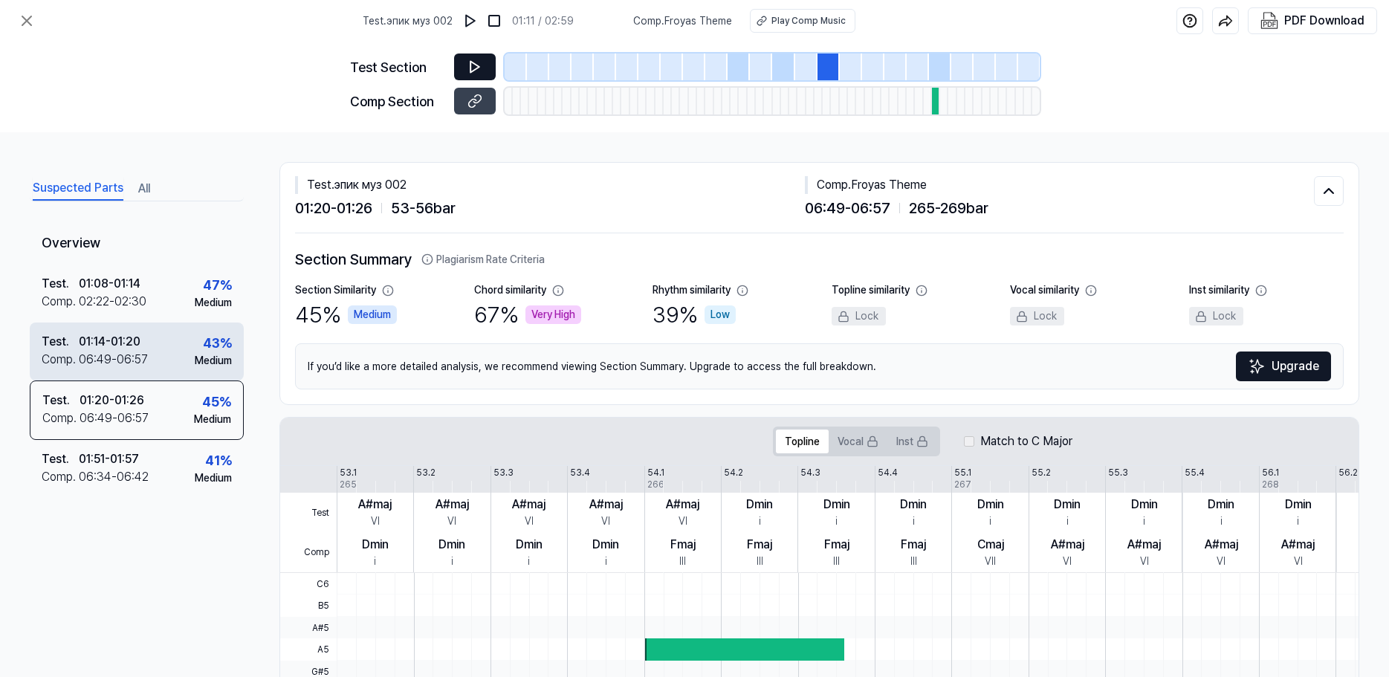
click at [132, 345] on div "01:14 - 01:20" at bounding box center [110, 342] width 62 height 18
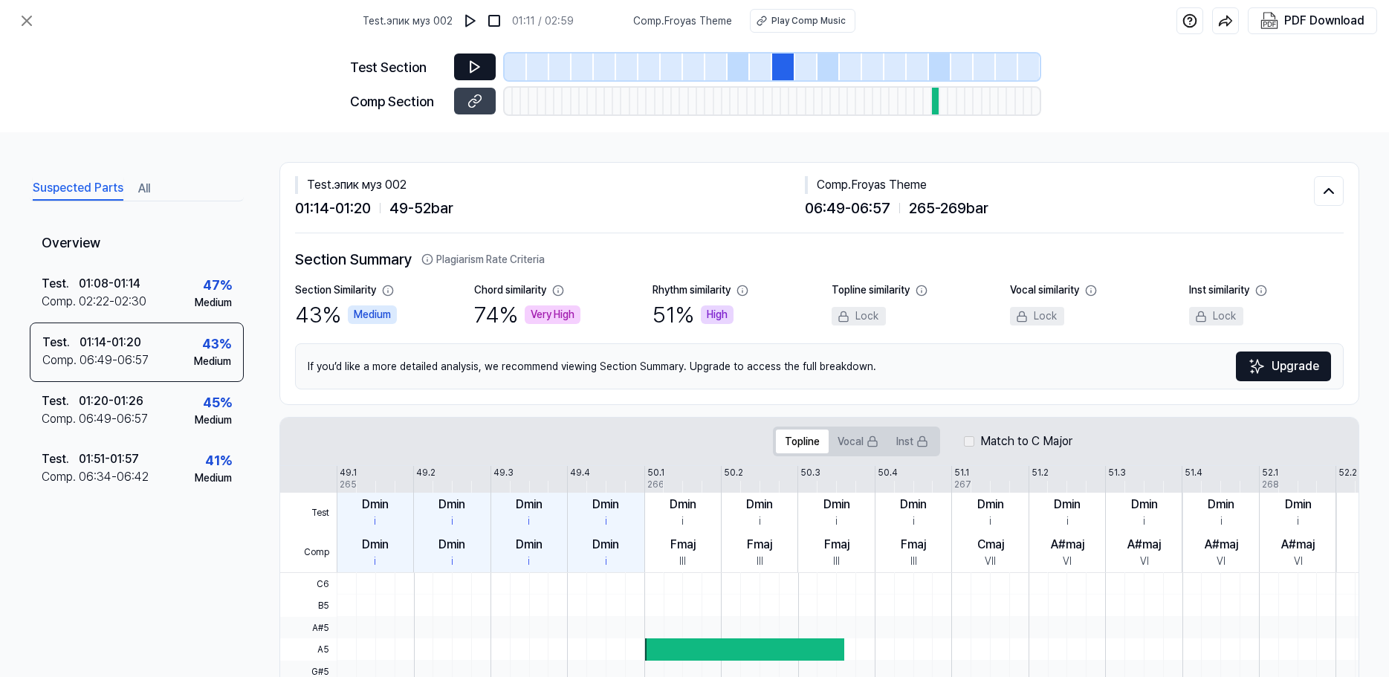
click at [478, 66] on icon at bounding box center [474, 67] width 9 height 11
click at [473, 70] on icon at bounding box center [474, 67] width 9 height 11
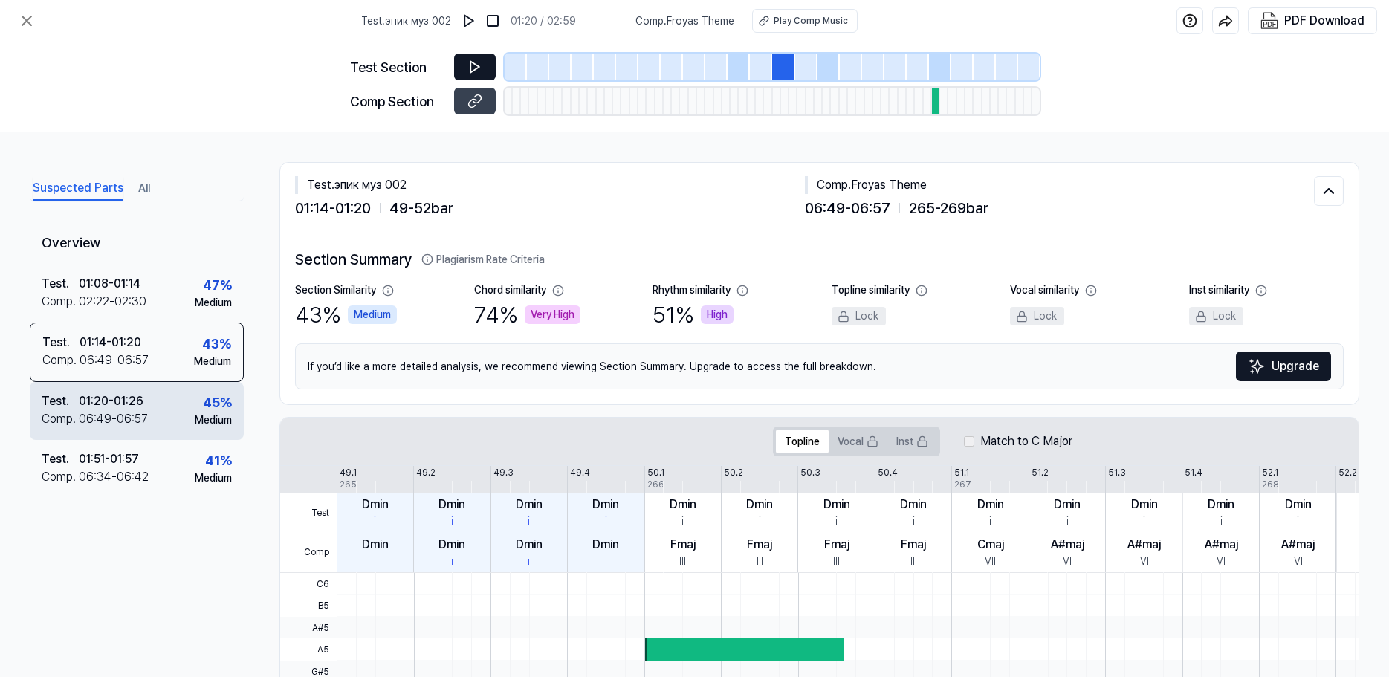
click at [169, 416] on div "Test . 01:20 - 01:26 Comp . 06:49 - 06:57 45 % Medium" at bounding box center [137, 411] width 214 height 58
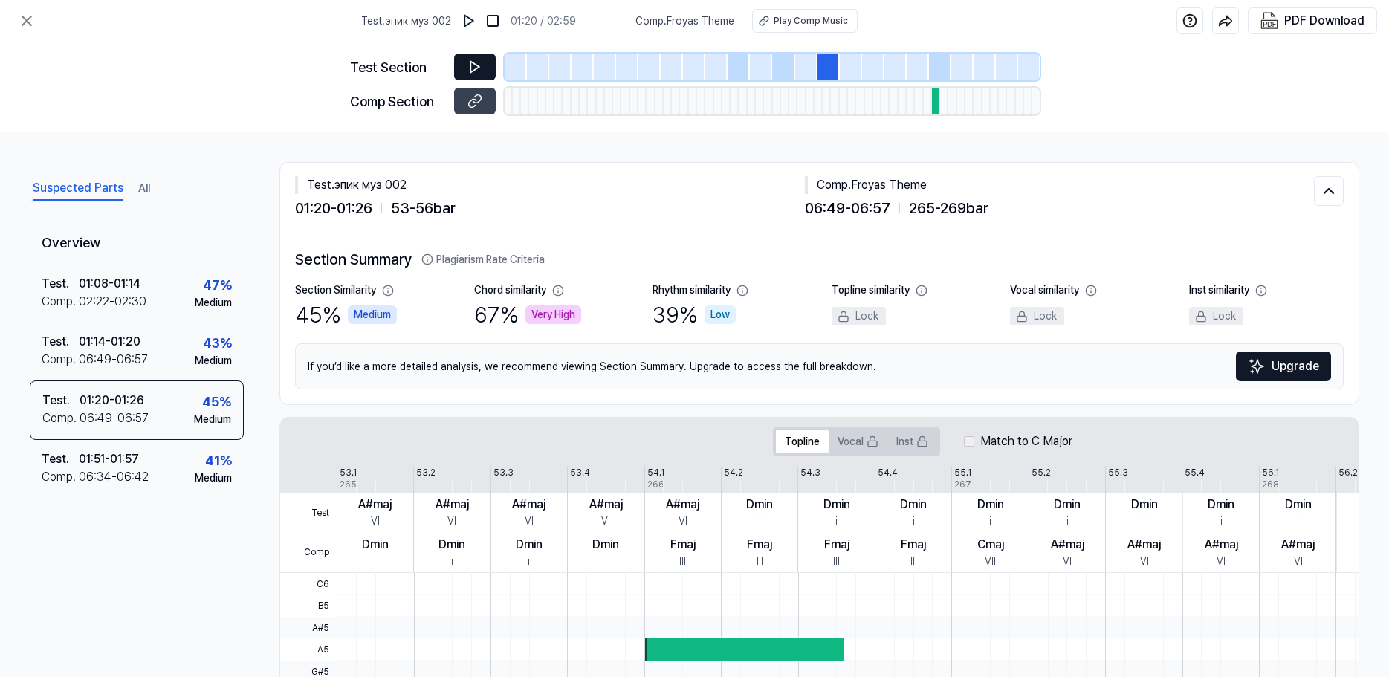
click at [475, 72] on icon at bounding box center [474, 66] width 15 height 15
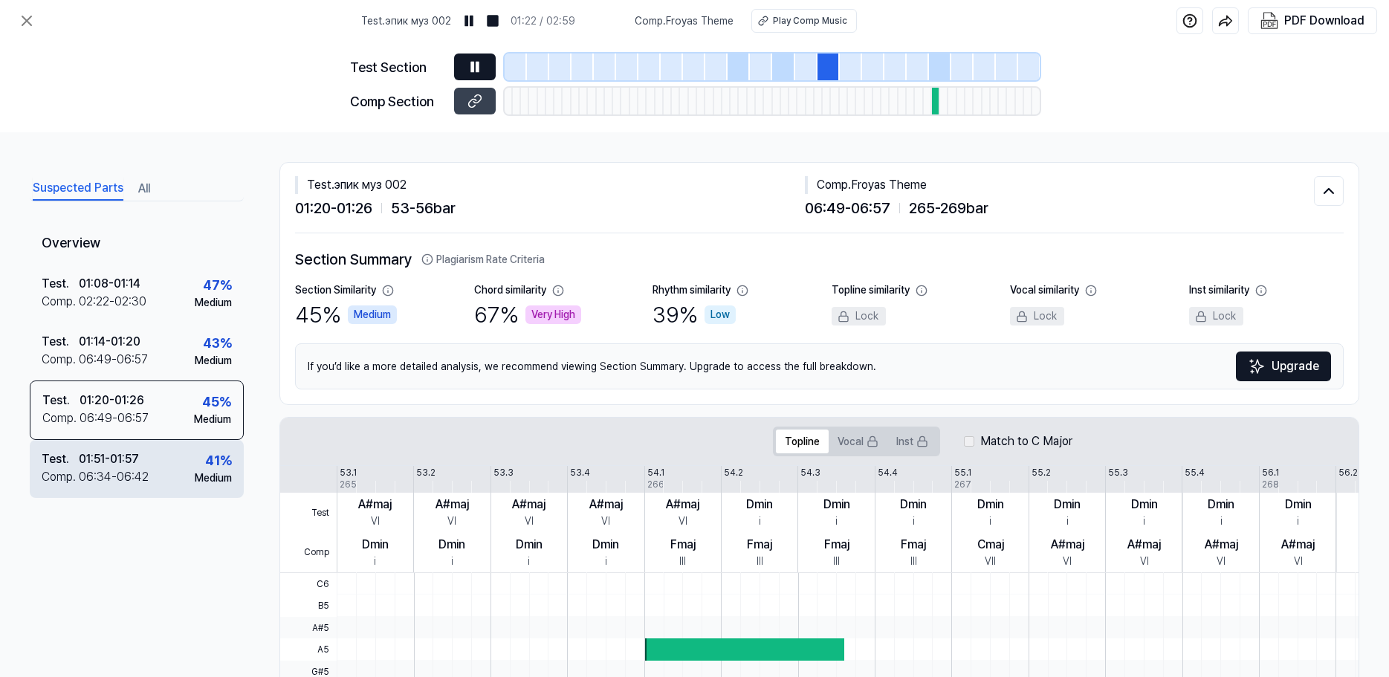
click at [183, 458] on div "Test . 01:51 - 01:57 Comp . 06:34 - 06:42 41 % Medium" at bounding box center [137, 469] width 214 height 58
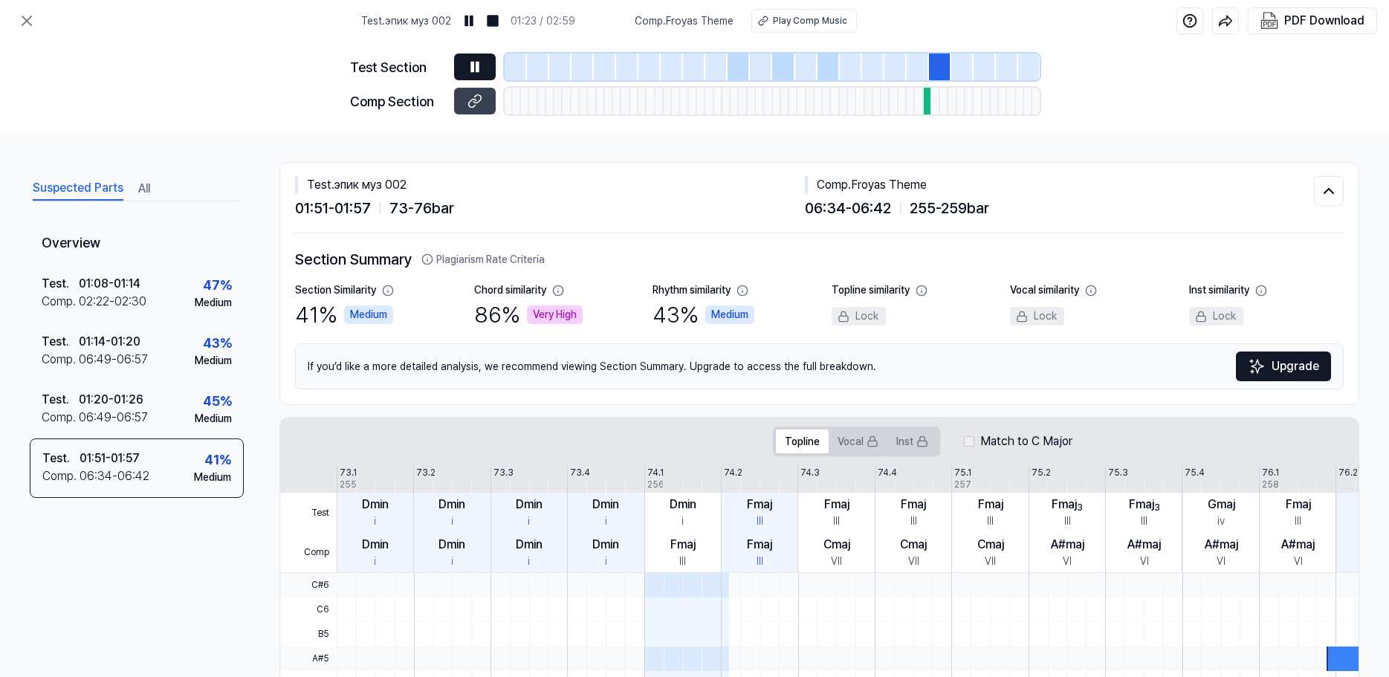
click at [481, 70] on icon at bounding box center [474, 66] width 15 height 15
click at [22, 24] on icon at bounding box center [27, 21] width 18 height 18
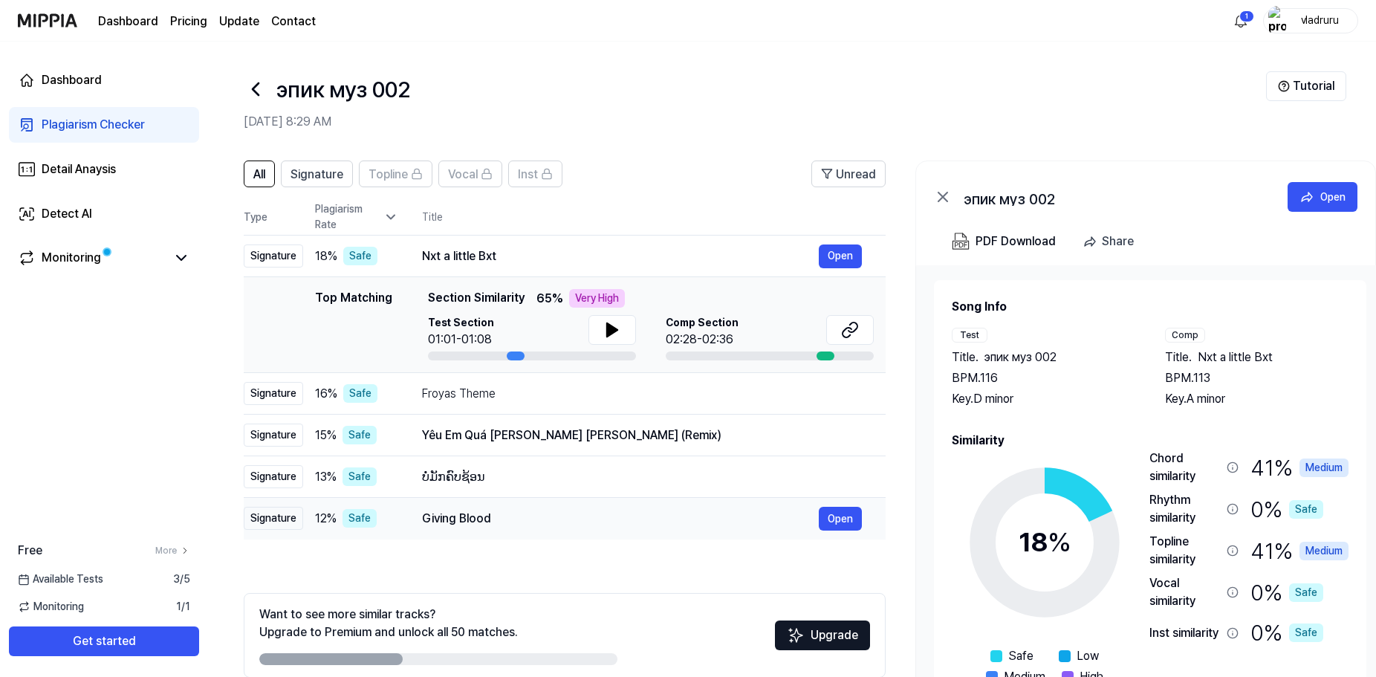
click at [498, 515] on div "Giving Blood" at bounding box center [620, 519] width 397 height 18
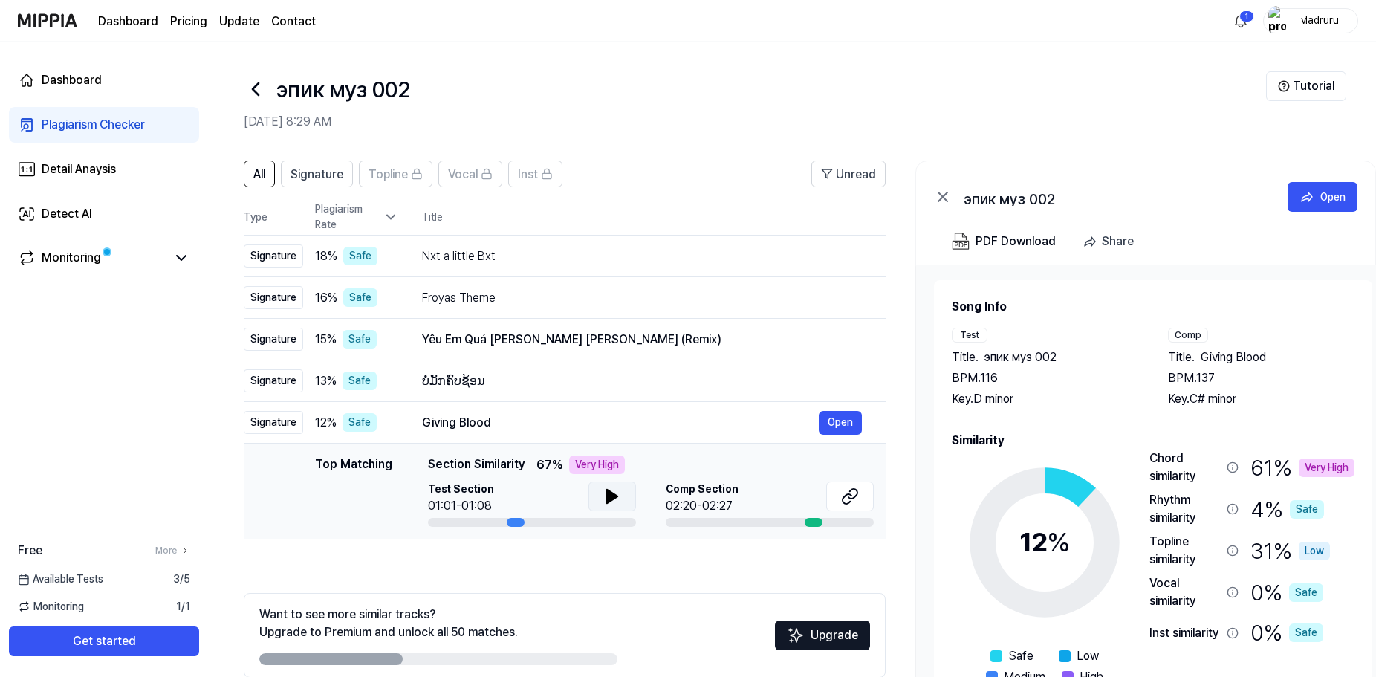
click at [611, 497] on icon at bounding box center [612, 496] width 10 height 13
click at [611, 497] on icon at bounding box center [612, 496] width 18 height 18
click at [492, 258] on div "Nxt a little Bxt" at bounding box center [620, 256] width 397 height 18
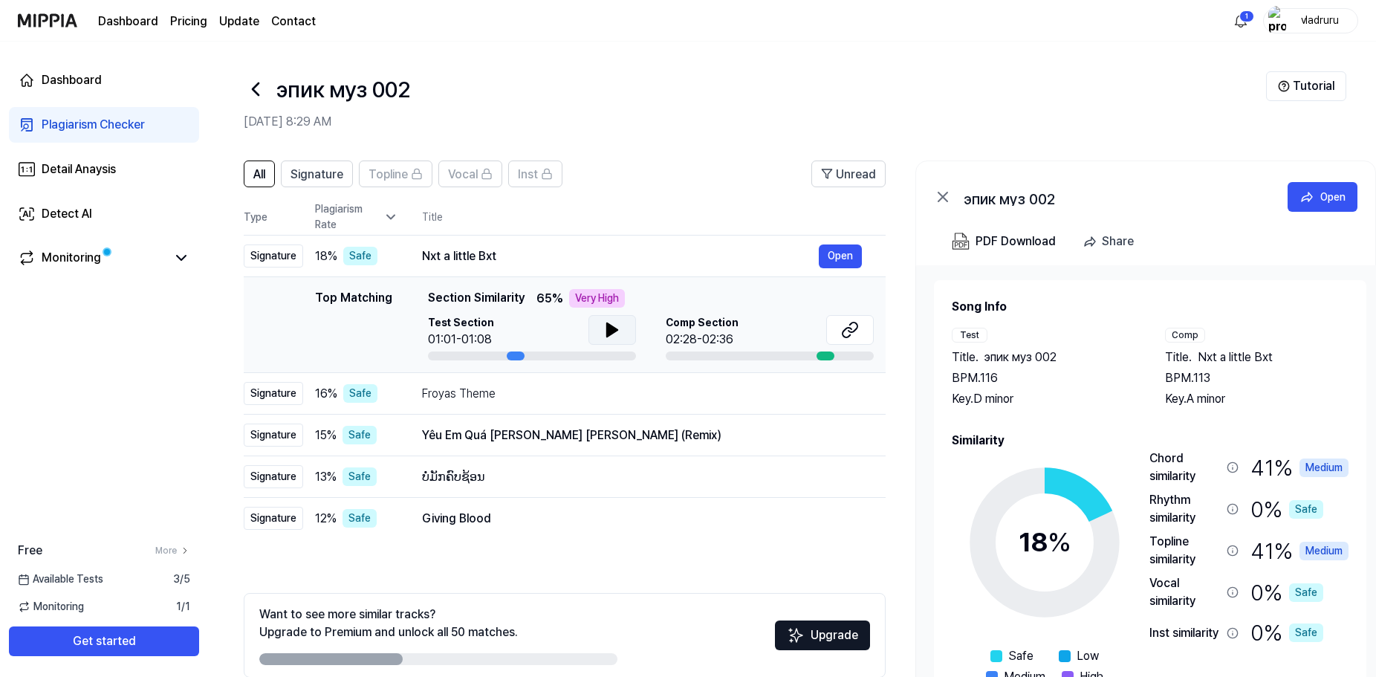
click at [612, 333] on icon at bounding box center [612, 329] width 10 height 13
click at [620, 392] on div "Froyas Theme" at bounding box center [620, 394] width 397 height 18
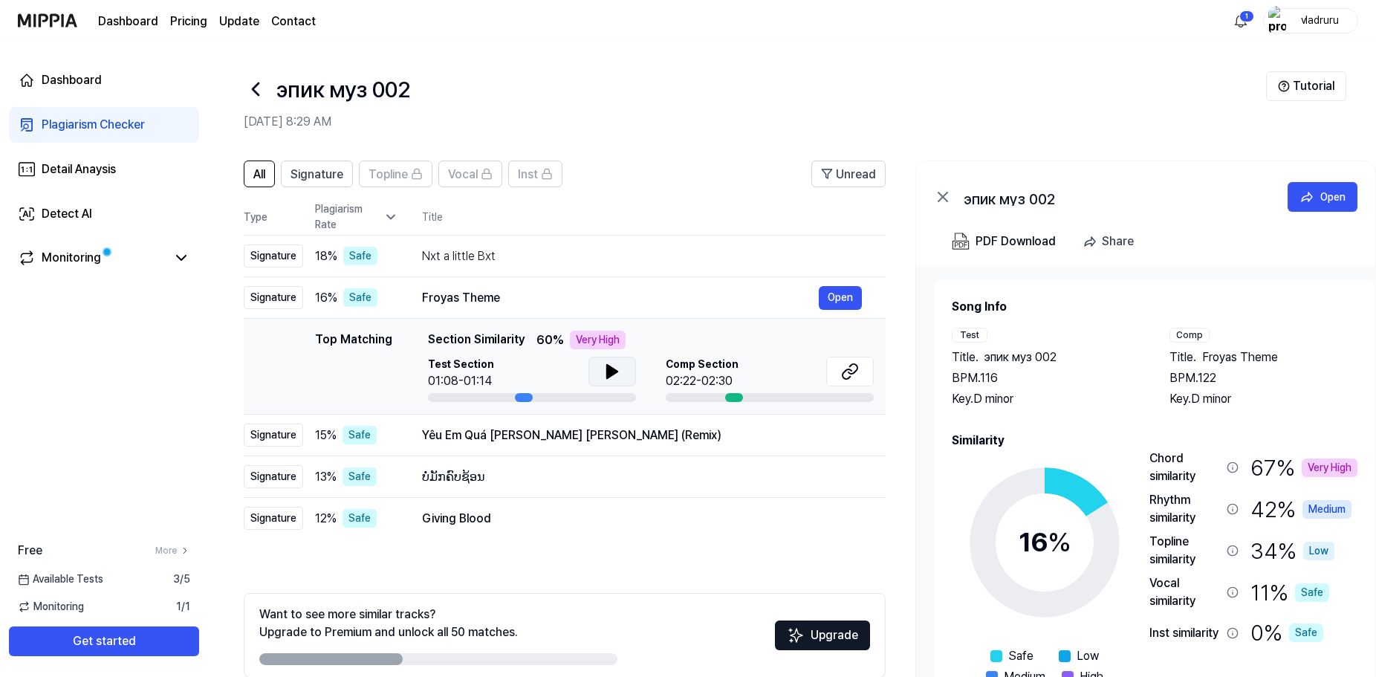
click at [608, 372] on icon at bounding box center [612, 371] width 10 height 13
click at [608, 372] on icon at bounding box center [609, 372] width 3 height 12
click at [611, 435] on div "Yêu Em Quá Hóa Vô Tâm (Remix)" at bounding box center [620, 435] width 397 height 18
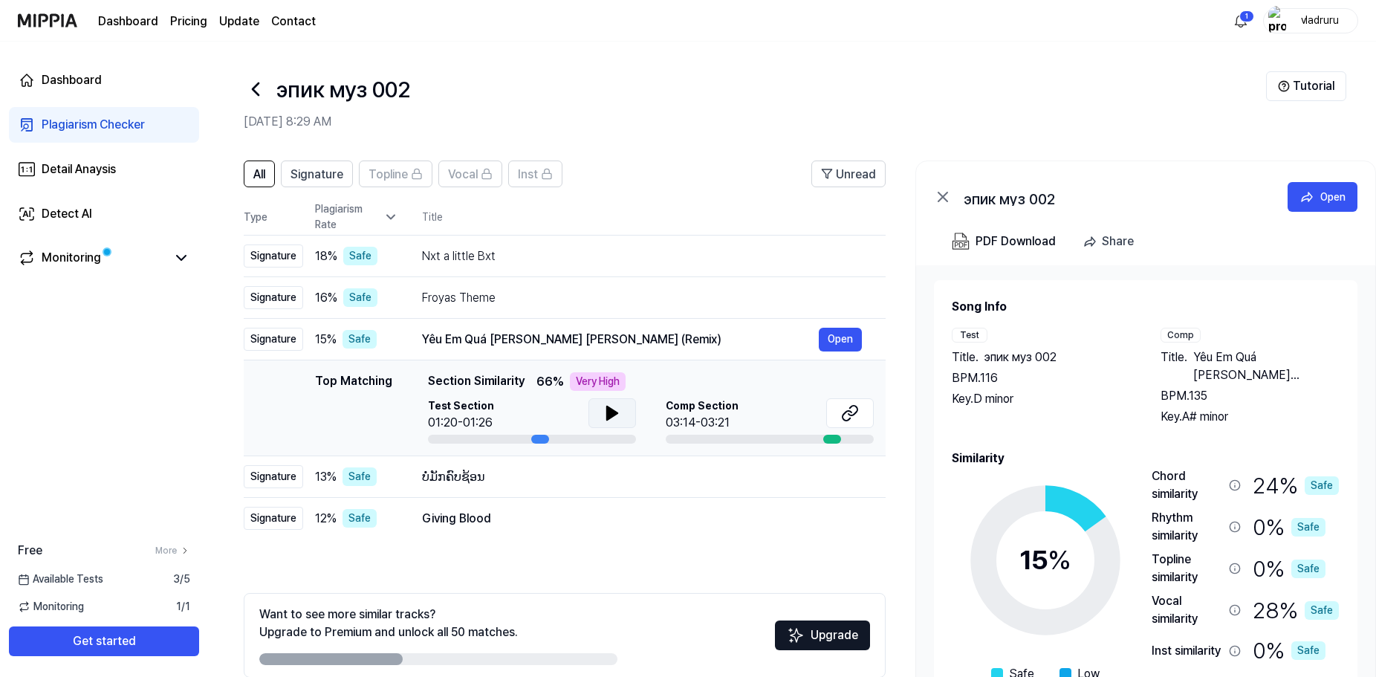
click at [613, 415] on icon at bounding box center [612, 412] width 10 height 13
click at [604, 476] on div "ບໍ່ມັກຄົບຊ້ອນ" at bounding box center [620, 477] width 397 height 18
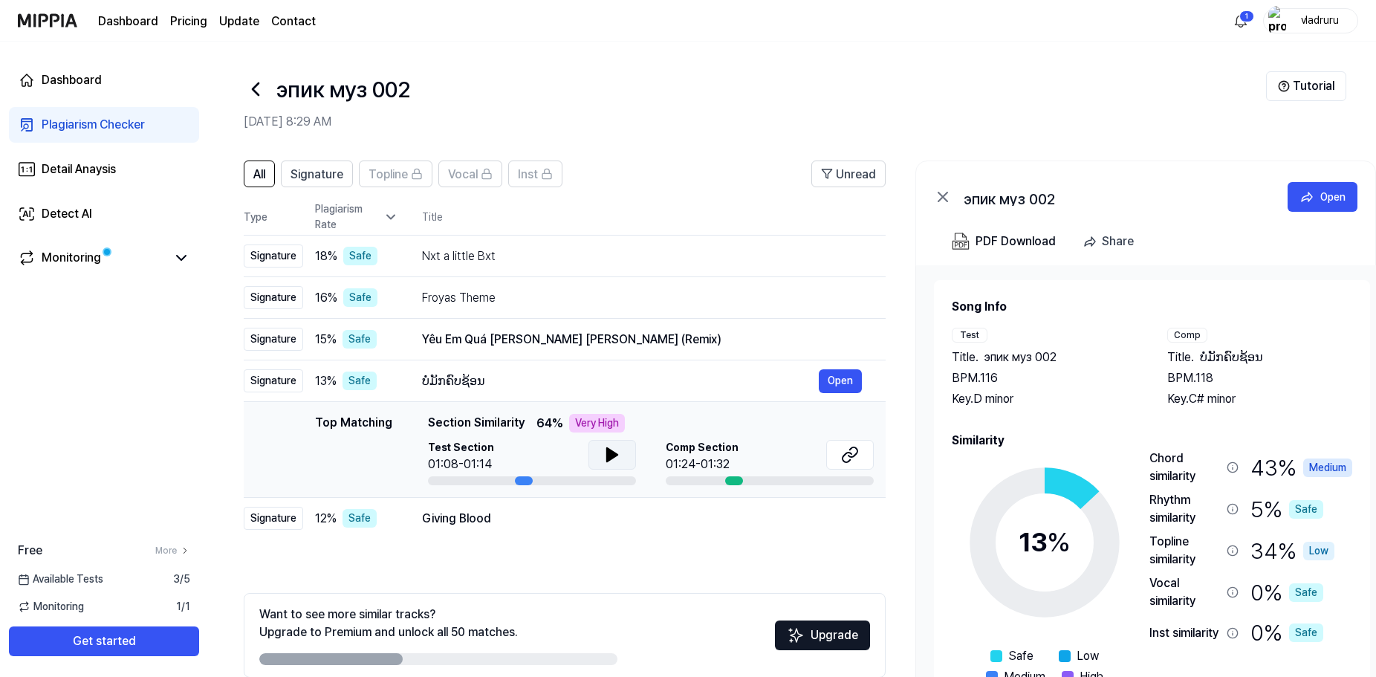
click at [607, 458] on icon at bounding box center [612, 454] width 10 height 13
click at [593, 510] on div "Giving Blood" at bounding box center [620, 519] width 397 height 18
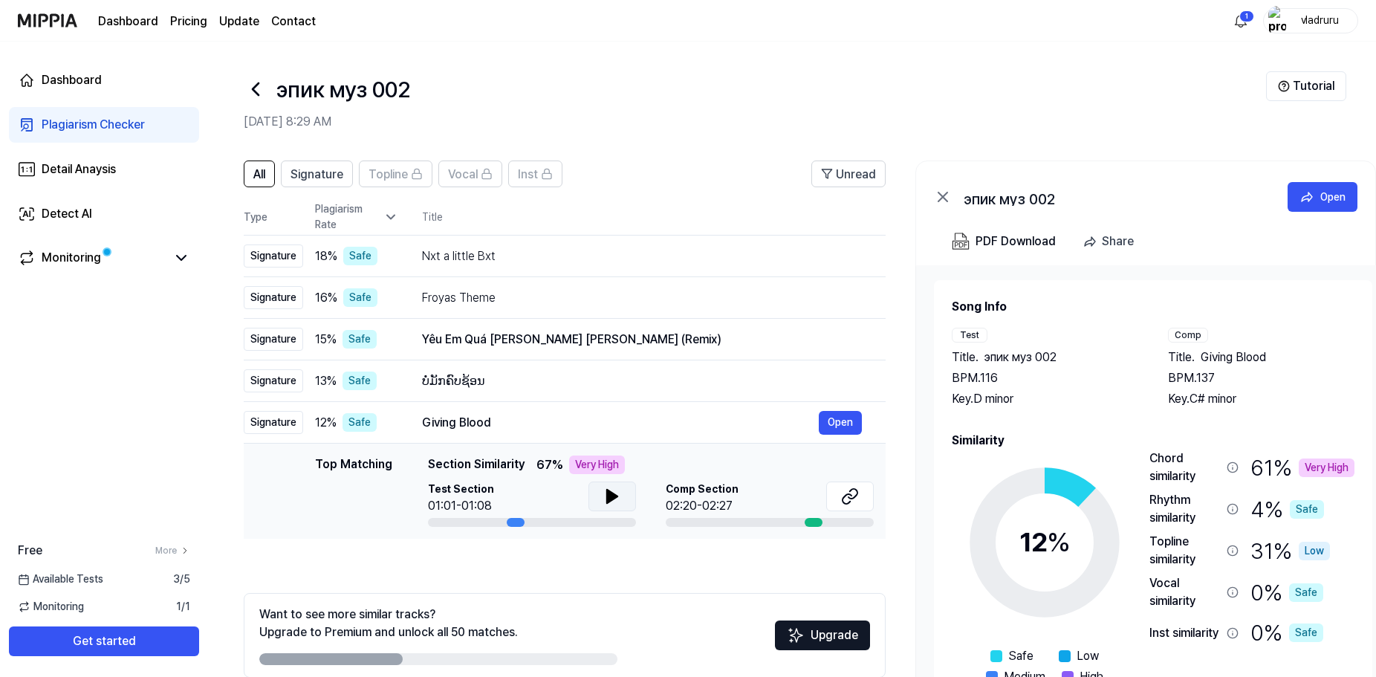
click at [608, 496] on icon at bounding box center [612, 496] width 10 height 13
click at [544, 376] on div "ບໍ່ມັກຄົບຊ້ອນ" at bounding box center [620, 381] width 397 height 18
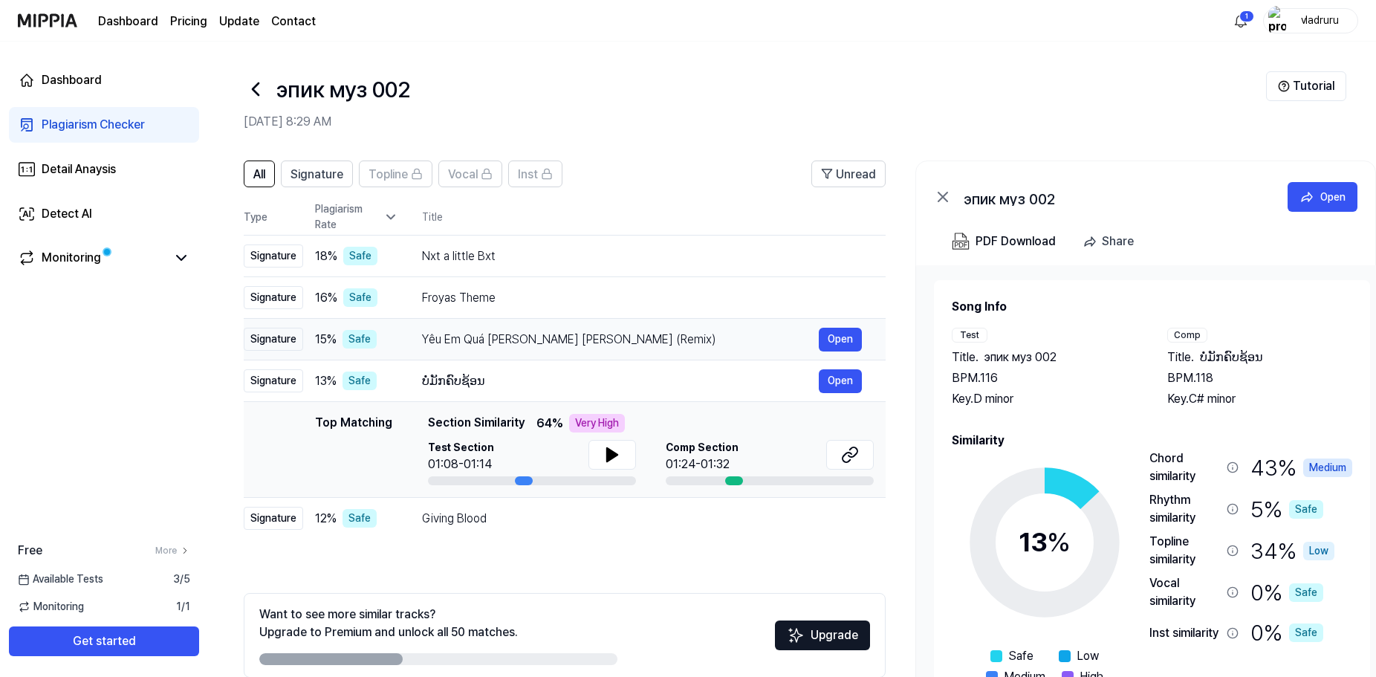
click at [534, 341] on div "Yêu Em Quá Hóa Vô Tâm (Remix)" at bounding box center [620, 340] width 397 height 18
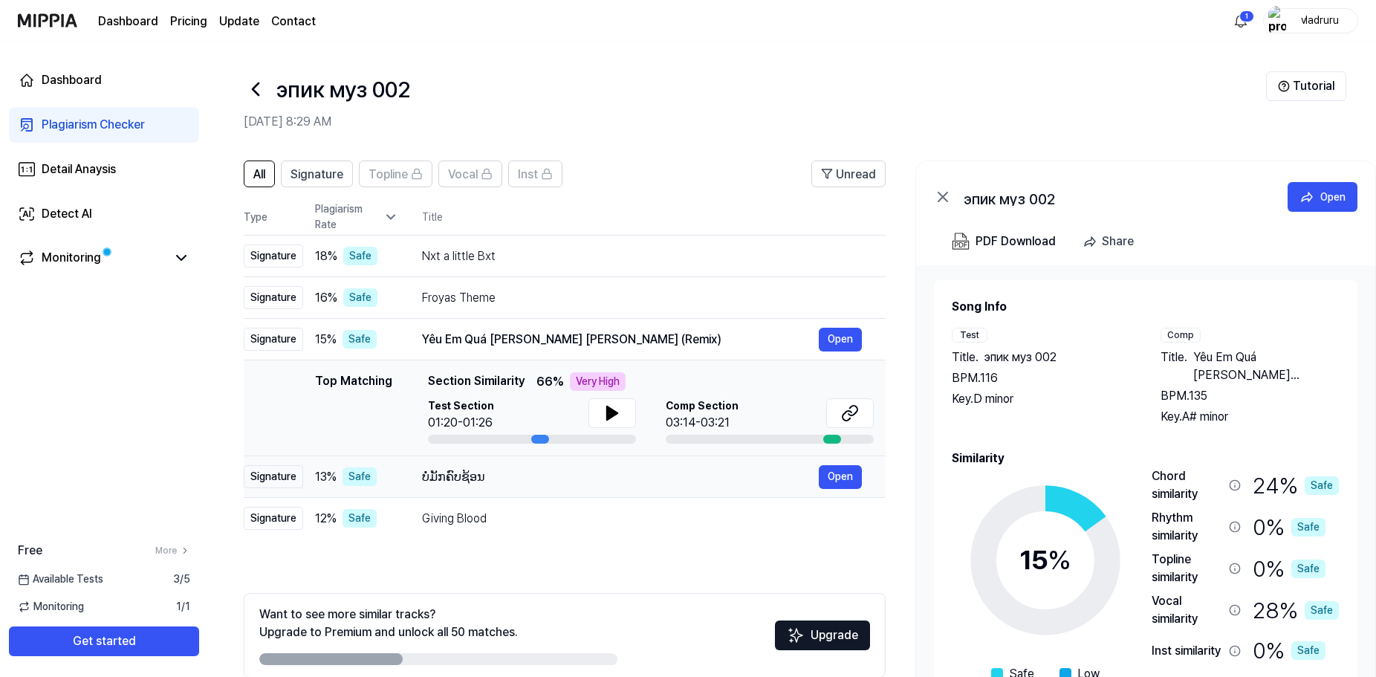
click at [516, 487] on div "ບໍ່ມັກຄົບຊ້ອນ Open" at bounding box center [642, 477] width 440 height 24
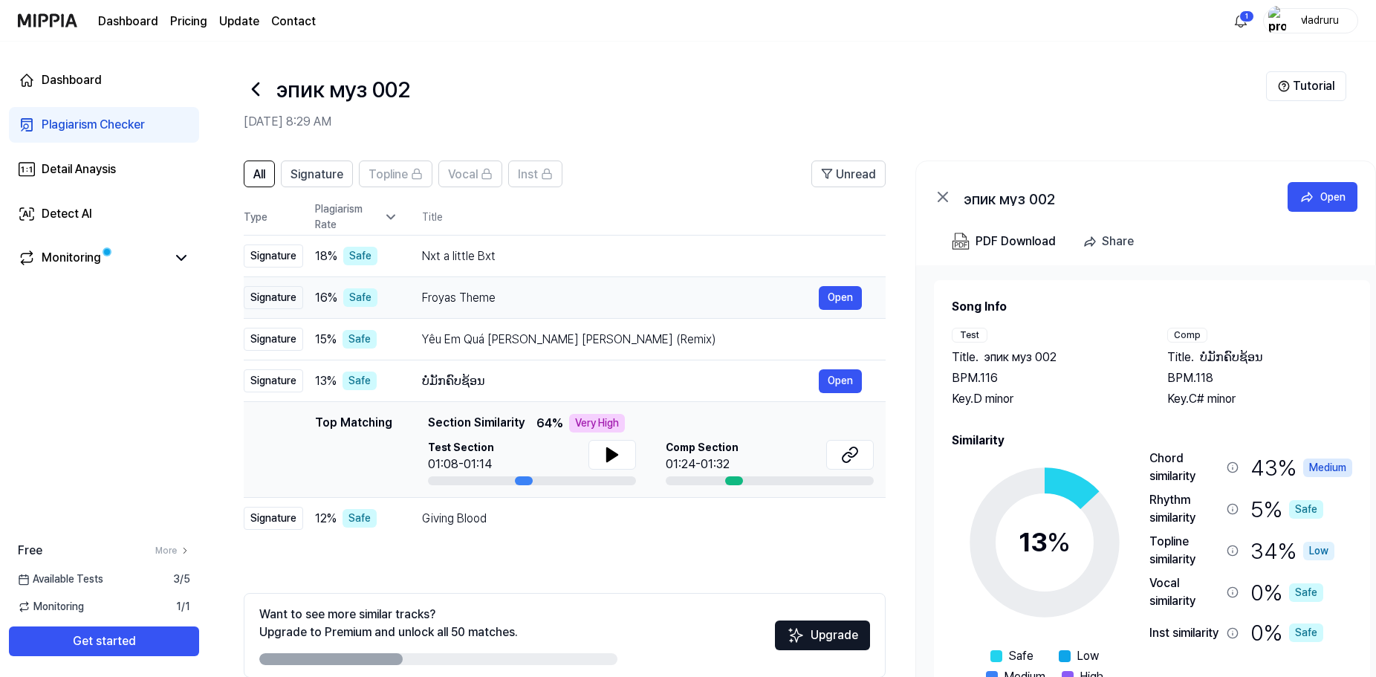
scroll to position [0, 1]
click at [495, 303] on div "Froyas Theme" at bounding box center [619, 298] width 397 height 18
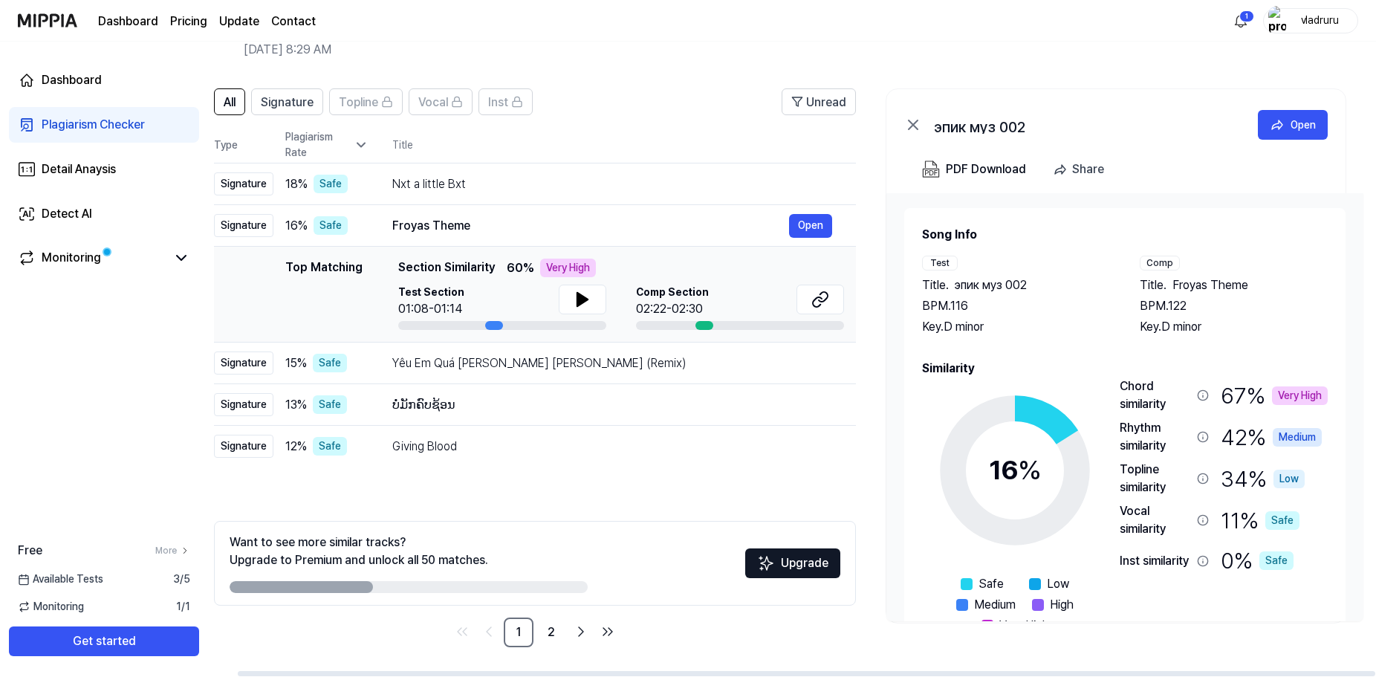
scroll to position [0, 0]
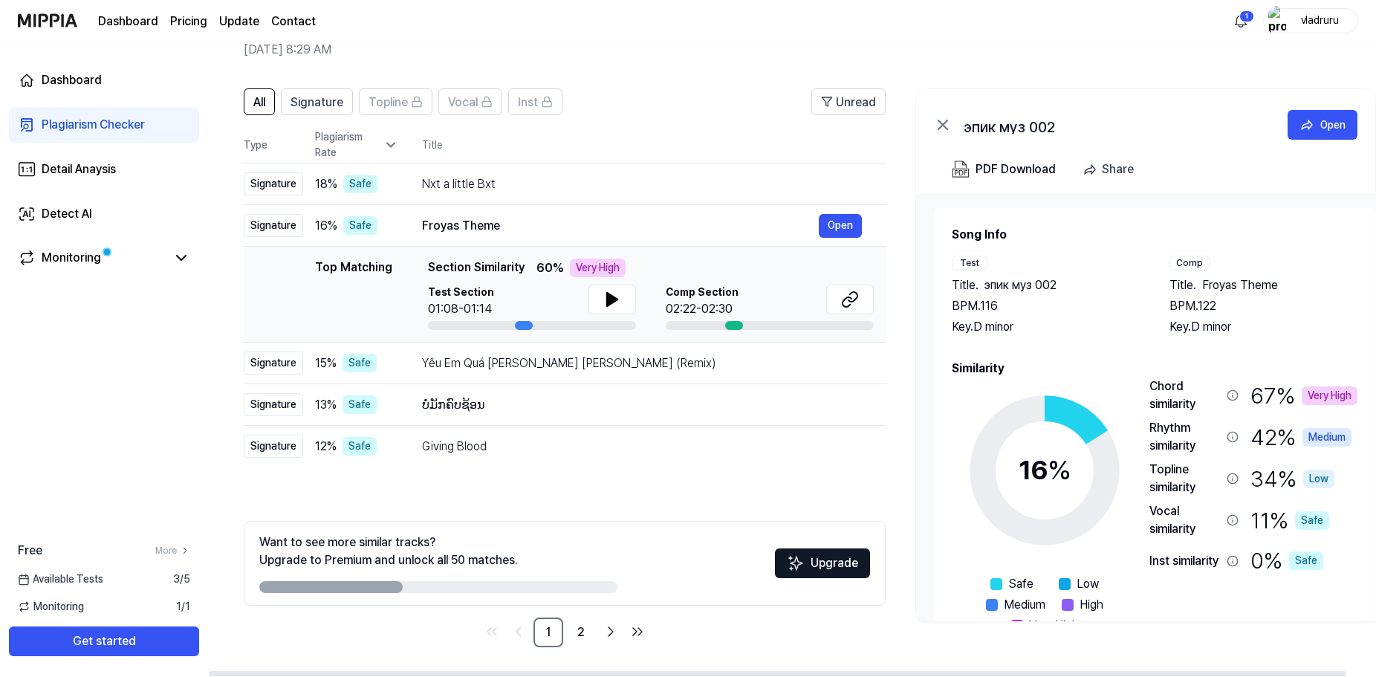
drag, startPoint x: 1198, startPoint y: 408, endPoint x: 1227, endPoint y: 406, distance: 29.1
click at [1227, 406] on div "Chord similarity" at bounding box center [1193, 395] width 89 height 36
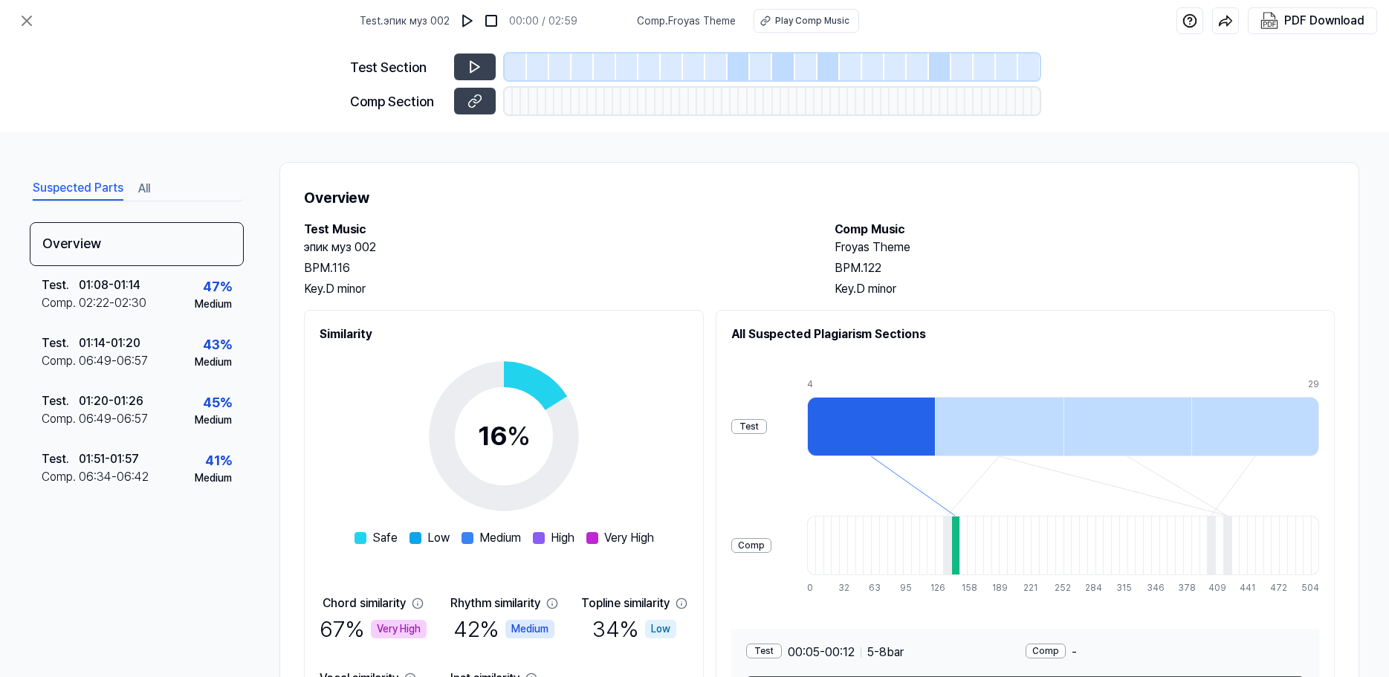
scroll to position [85, 0]
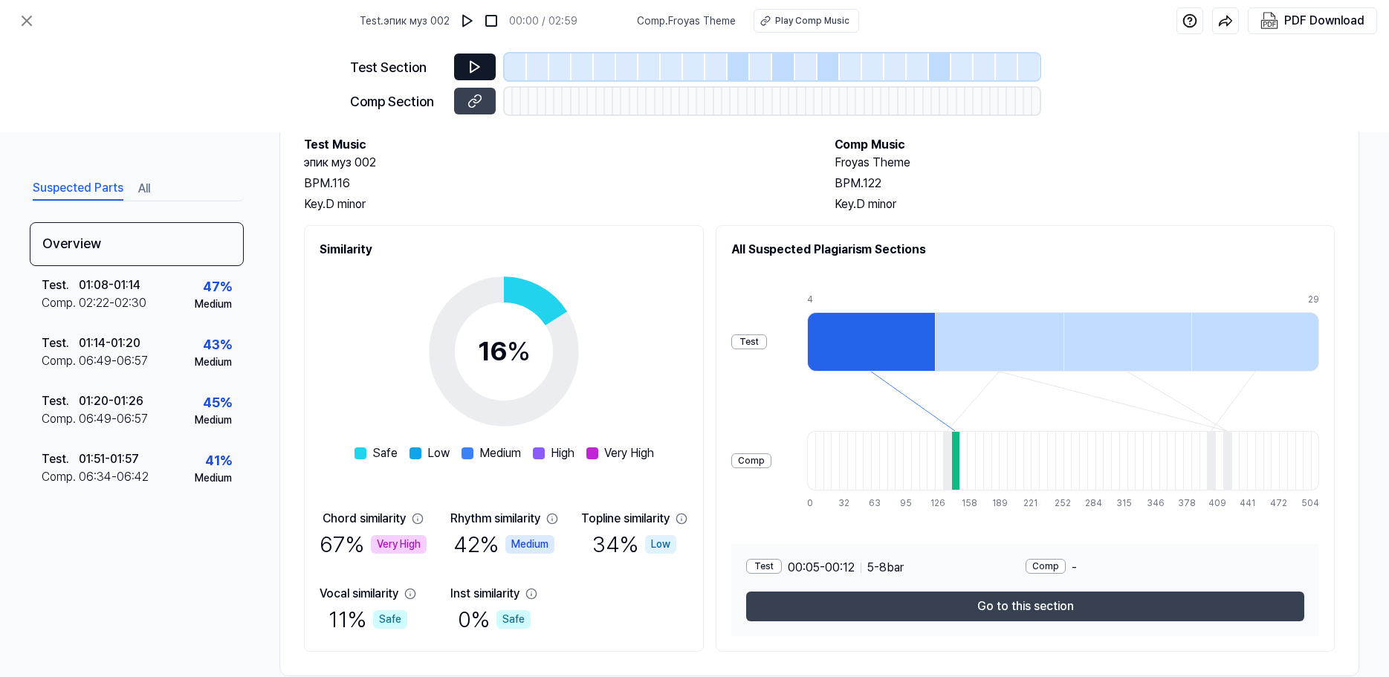
click at [473, 68] on icon at bounding box center [474, 66] width 15 height 15
click at [735, 68] on div at bounding box center [738, 66] width 22 height 27
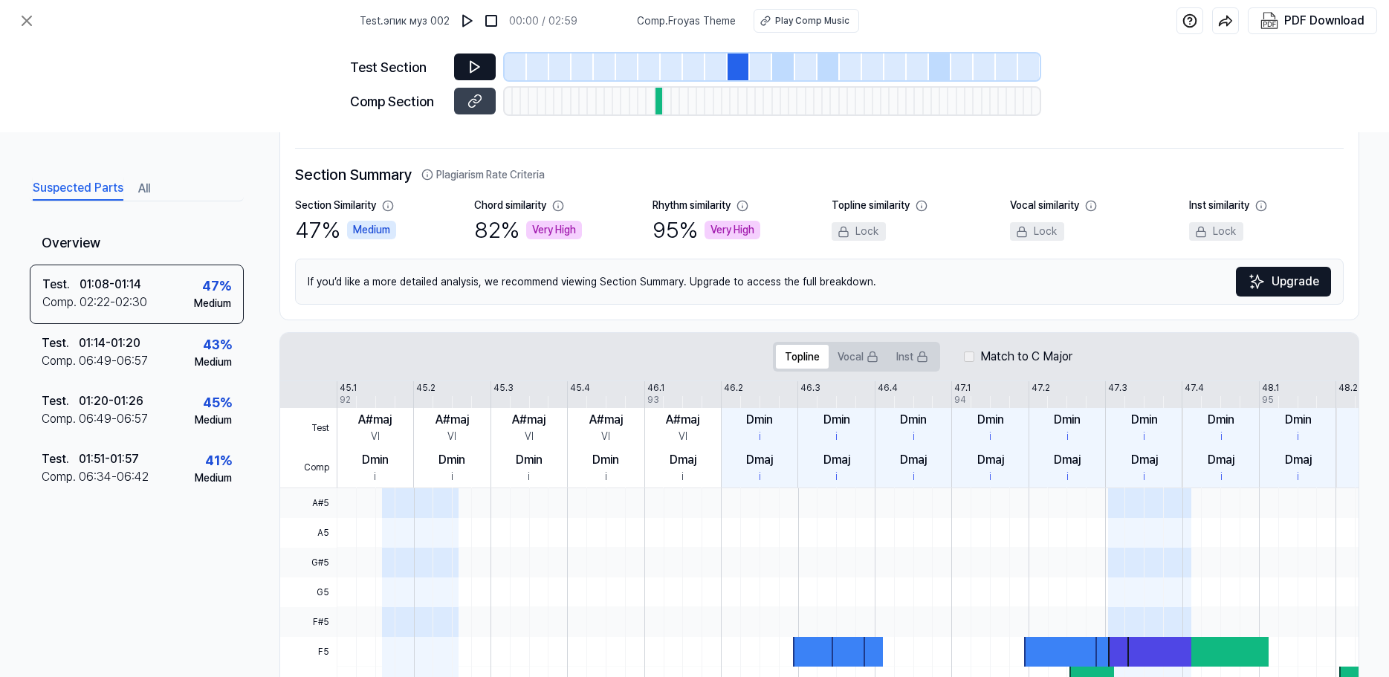
click at [472, 67] on icon at bounding box center [474, 66] width 15 height 15
click at [782, 77] on div at bounding box center [783, 66] width 22 height 27
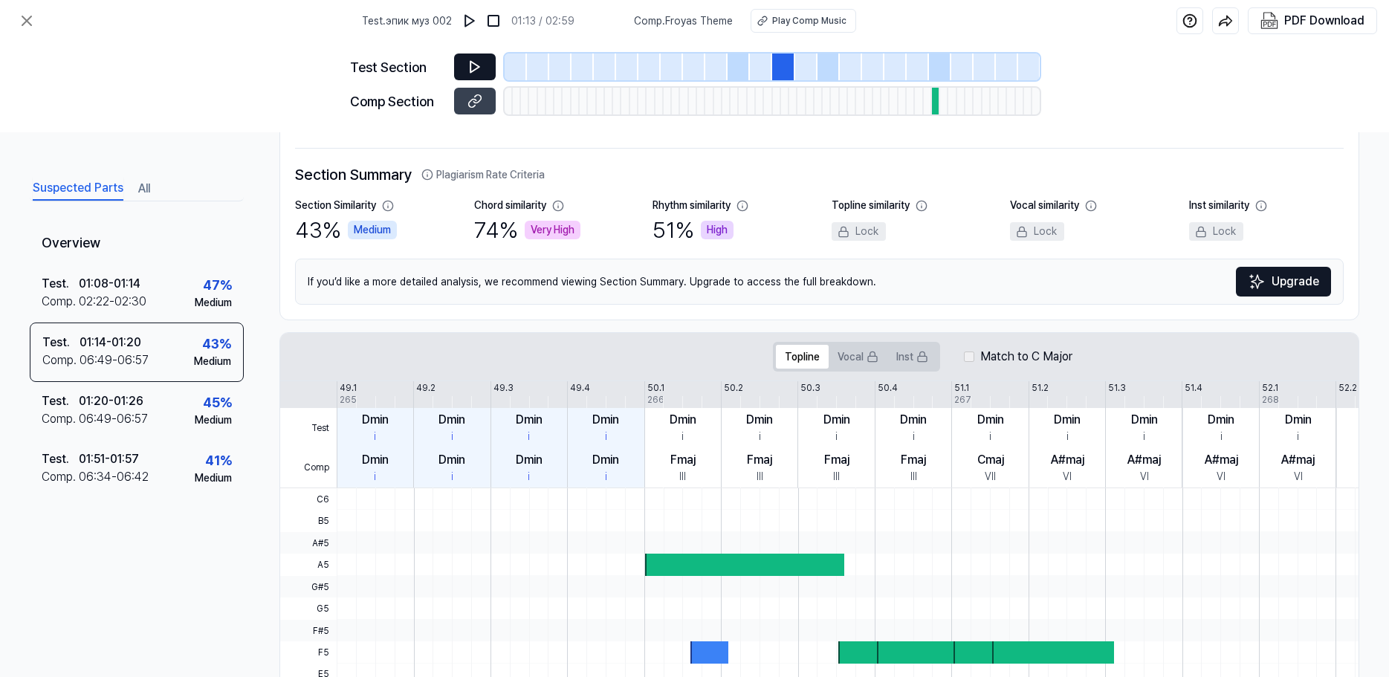
click at [484, 76] on button at bounding box center [475, 66] width 42 height 27
click at [822, 75] on div at bounding box center [828, 66] width 22 height 27
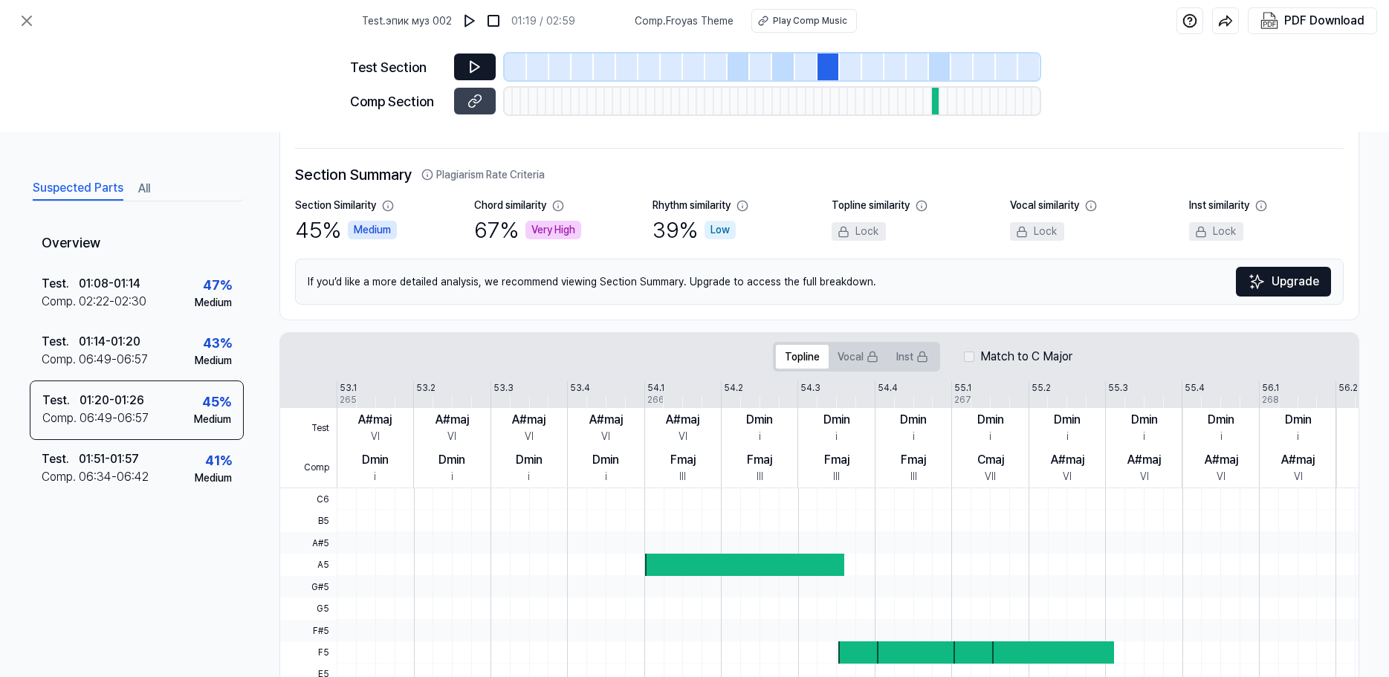
click at [467, 65] on button at bounding box center [475, 66] width 42 height 27
click at [934, 71] on div at bounding box center [940, 66] width 22 height 27
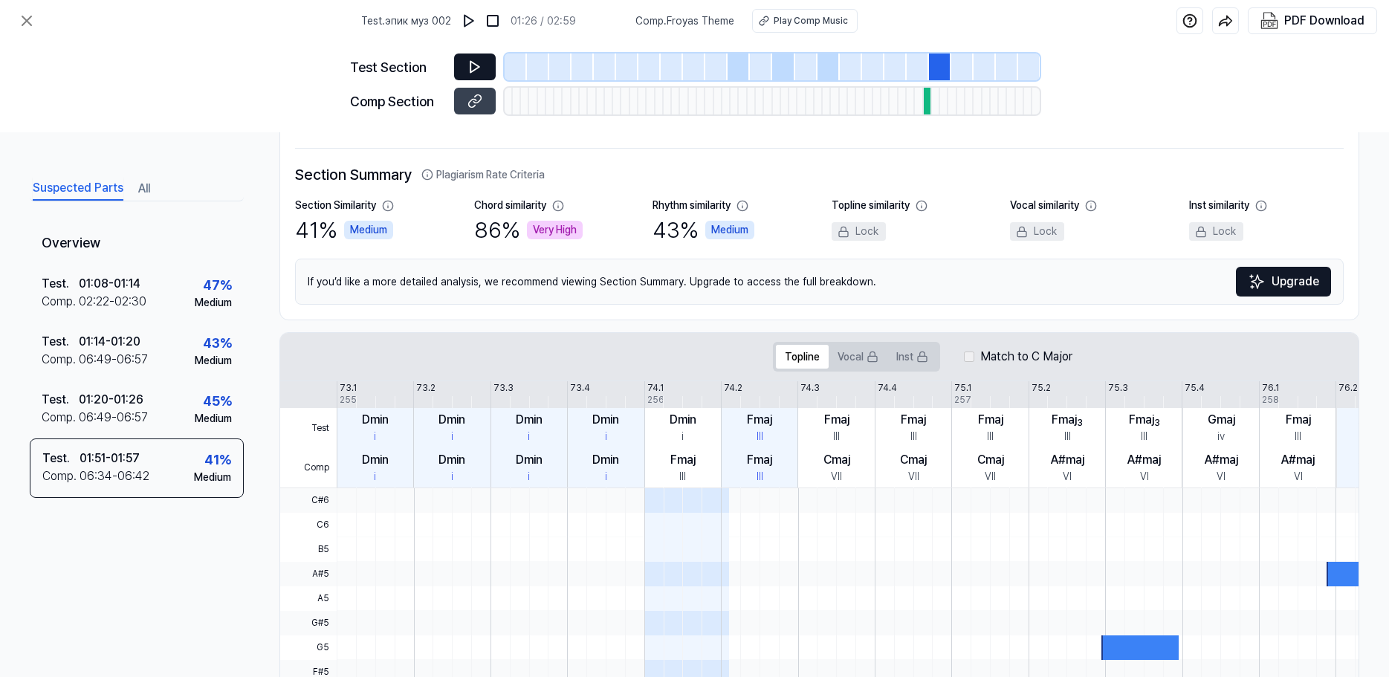
click at [481, 70] on icon at bounding box center [474, 66] width 15 height 15
click at [826, 73] on div at bounding box center [828, 66] width 22 height 27
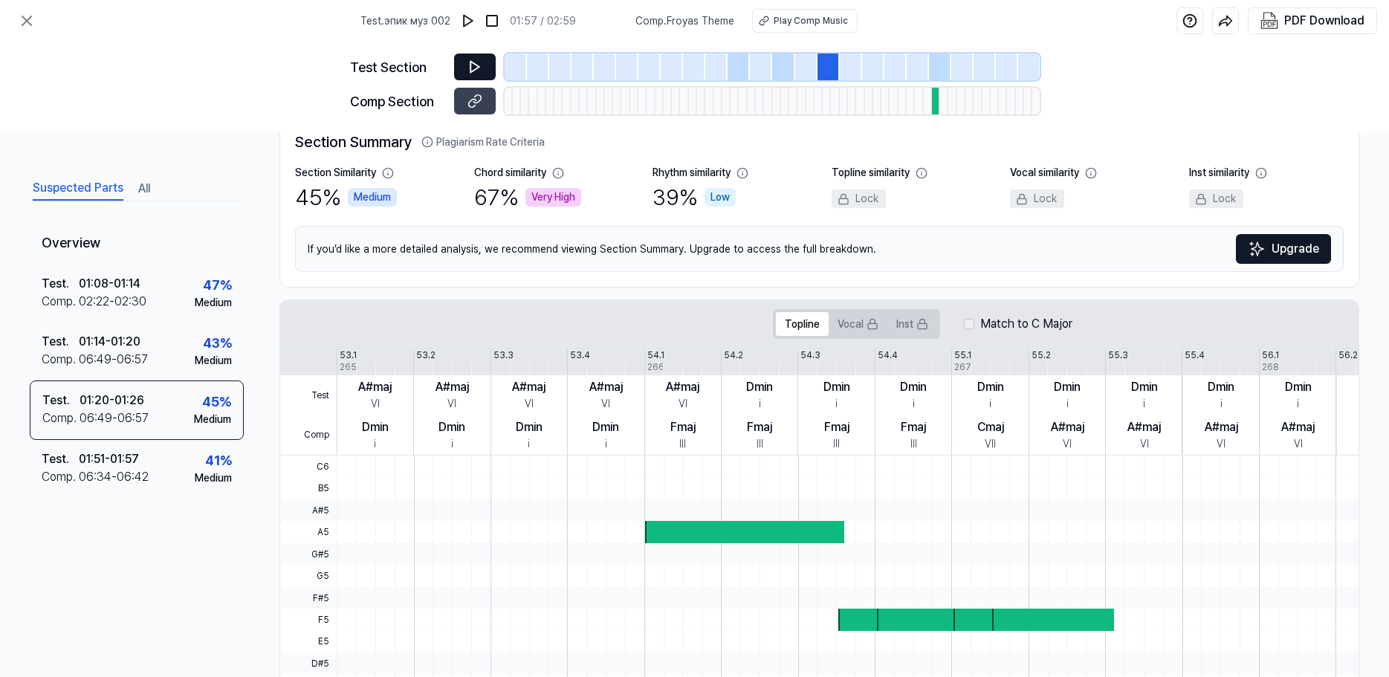
scroll to position [0, 0]
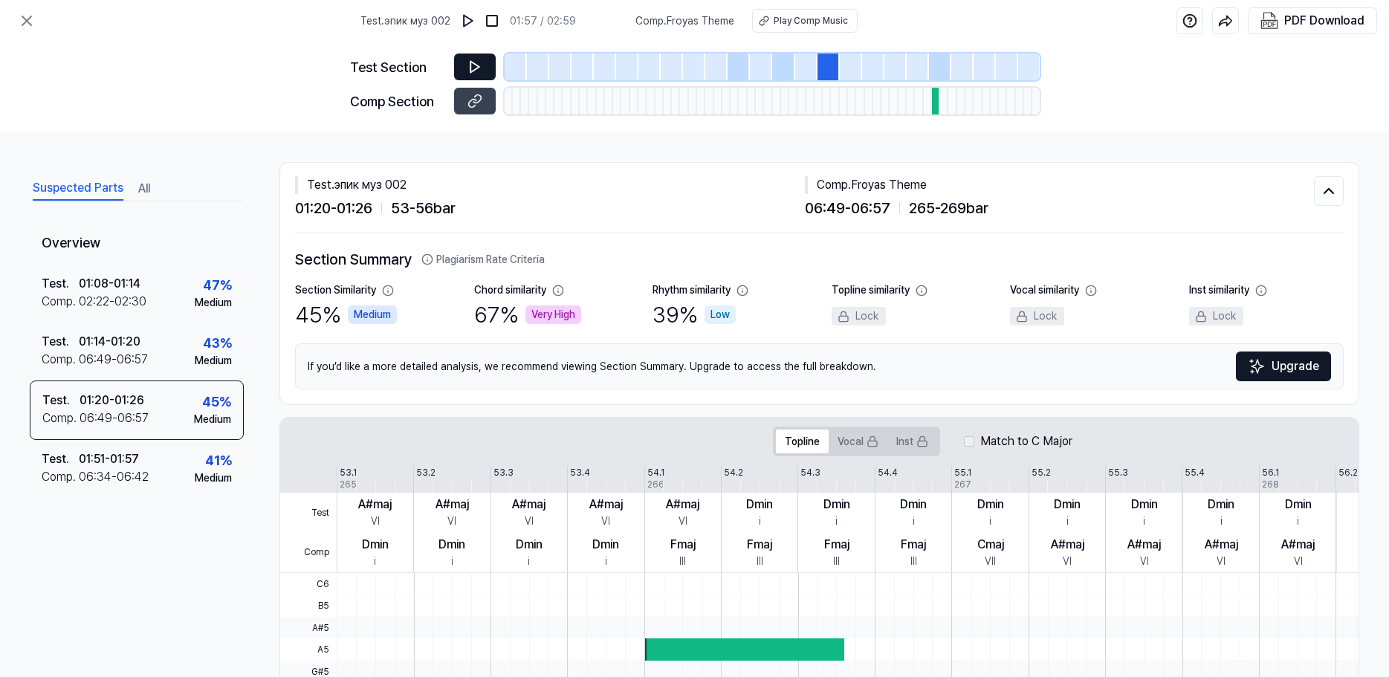
click at [1079, 198] on div "06:49 - 06:57 265 - 269 bar" at bounding box center [1060, 208] width 510 height 22
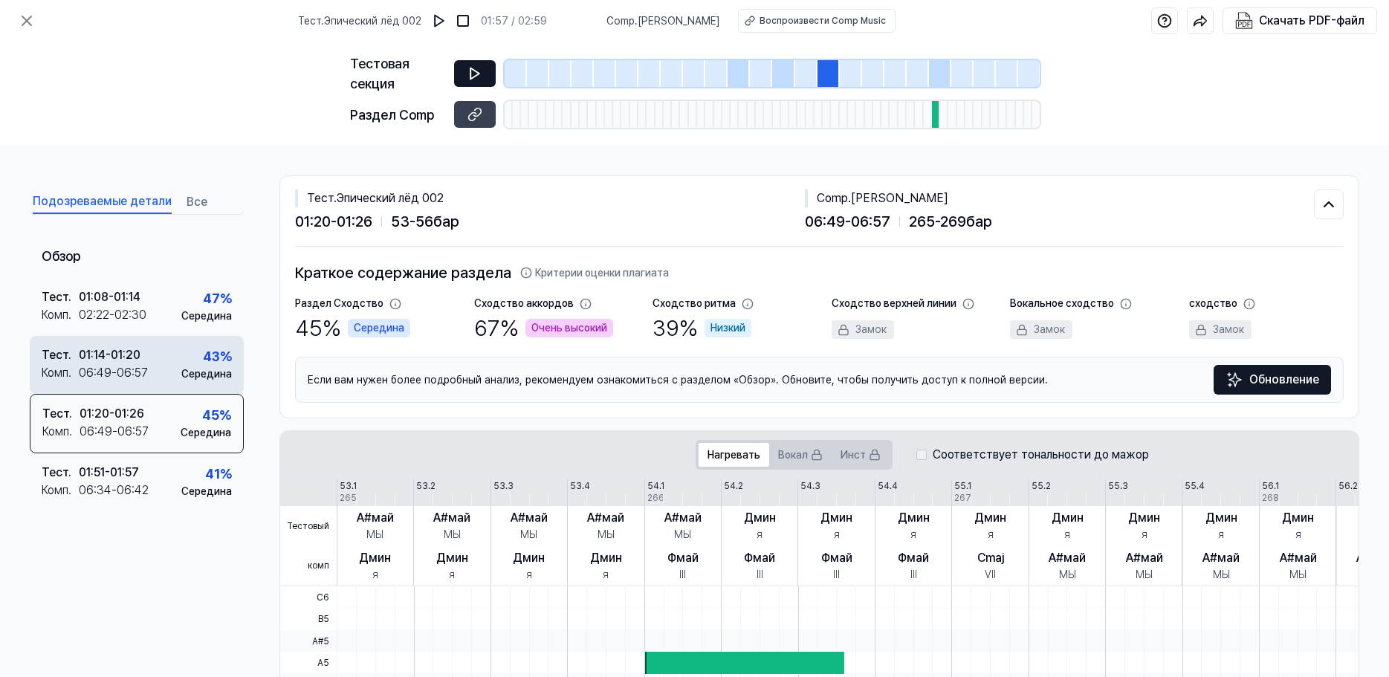
click at [177, 377] on div "Тест . 01:14 - 01:20 Комп . 06:49 - 06:57 43 % Середина" at bounding box center [137, 365] width 214 height 58
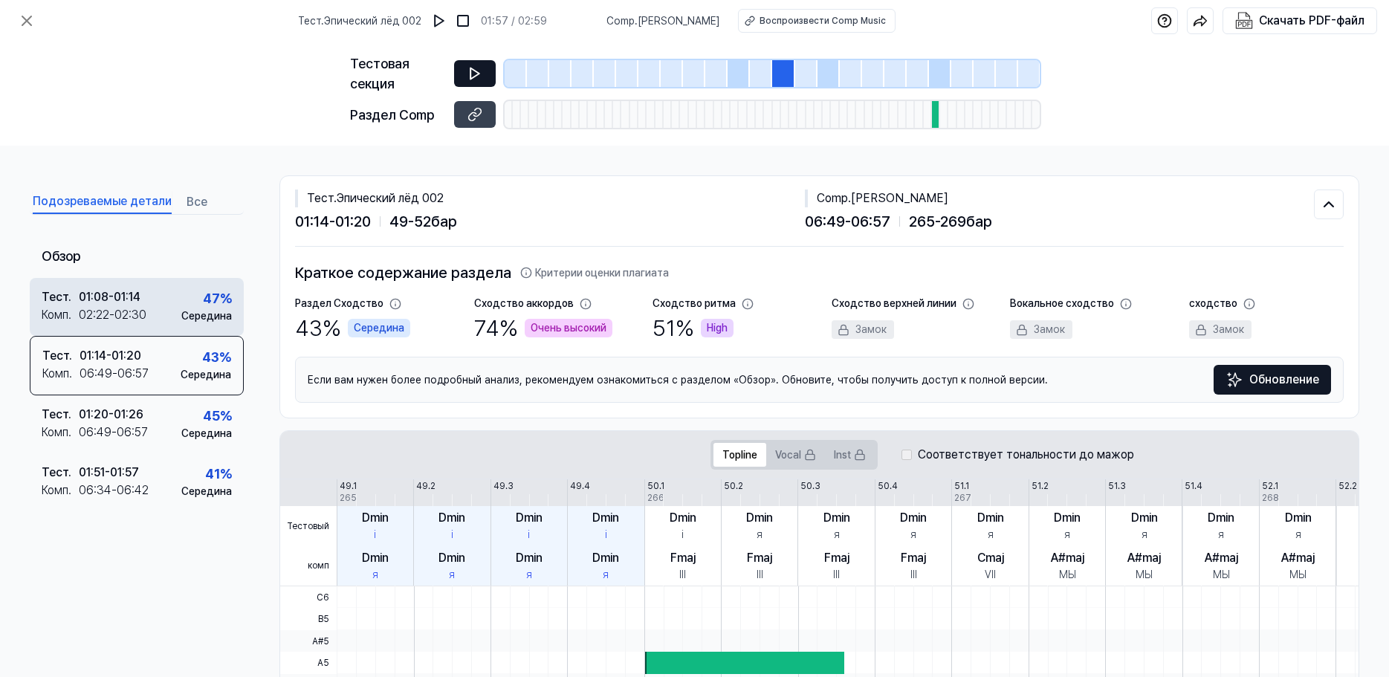
click at [131, 299] on div "01:08 - 01:14" at bounding box center [110, 297] width 62 height 18
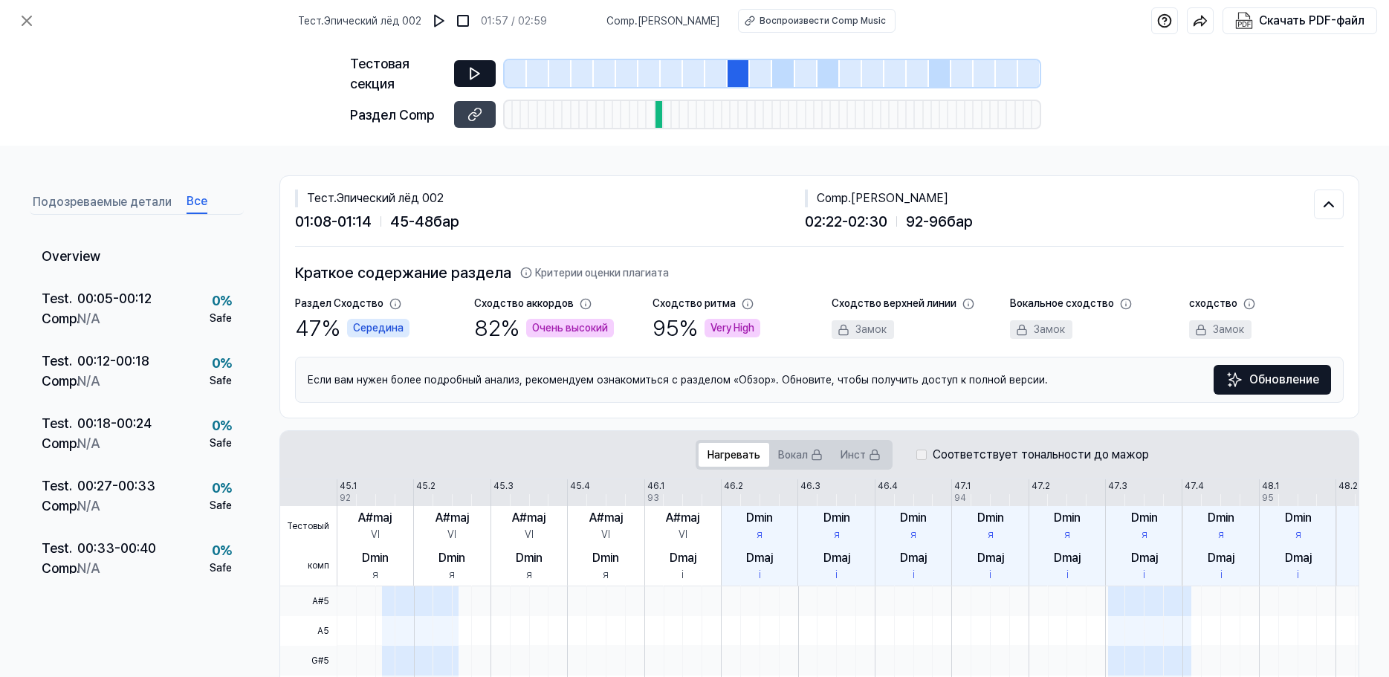
click at [196, 197] on button "Все" at bounding box center [196, 202] width 21 height 24
